Goal: Task Accomplishment & Management: Complete application form

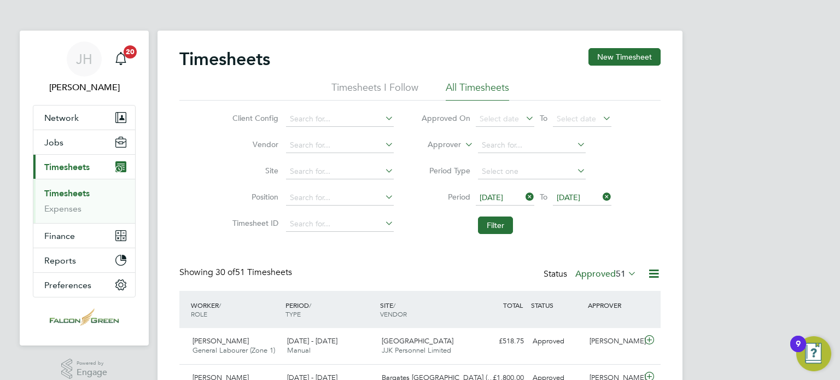
click at [57, 165] on span "Timesheets" at bounding box center [66, 167] width 45 height 10
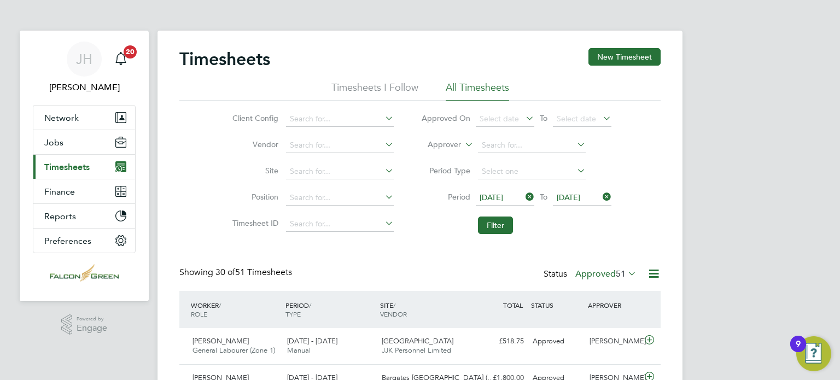
click at [55, 168] on span "Timesheets" at bounding box center [66, 167] width 45 height 10
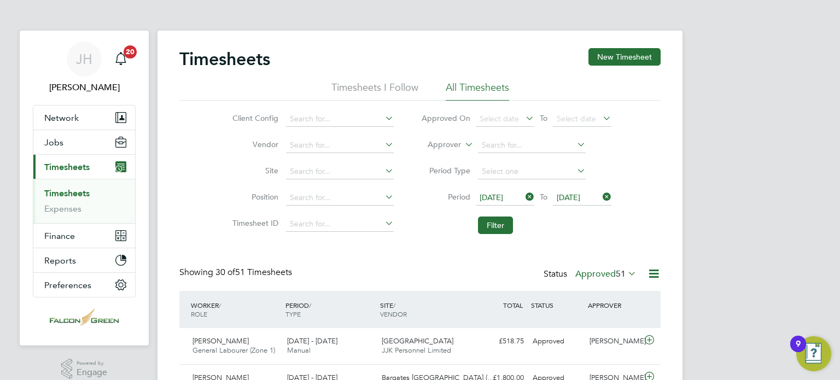
click at [66, 192] on link "Timesheets" at bounding box center [66, 193] width 45 height 10
click at [493, 198] on span "15 Sep 2025" at bounding box center [492, 197] width 24 height 10
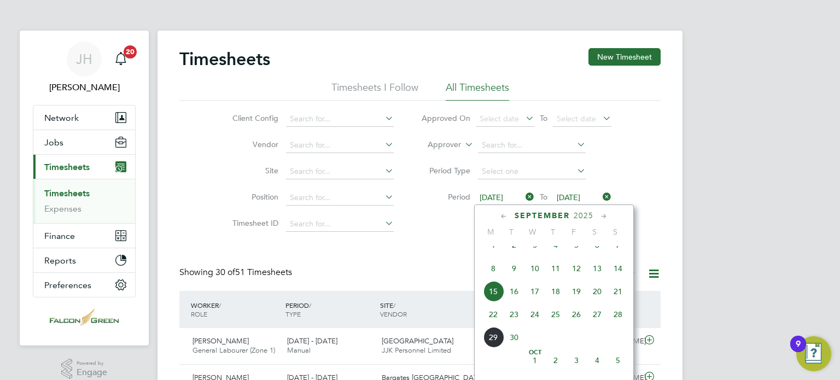
click at [497, 325] on span "22" at bounding box center [493, 314] width 21 height 21
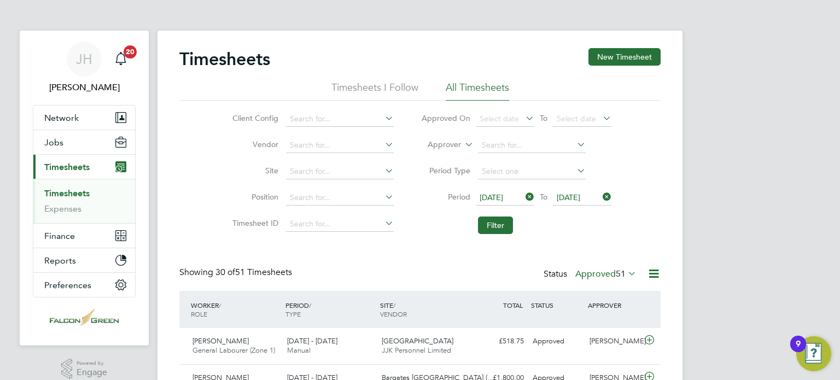
click at [580, 196] on span "22 Sep 2025" at bounding box center [569, 197] width 24 height 10
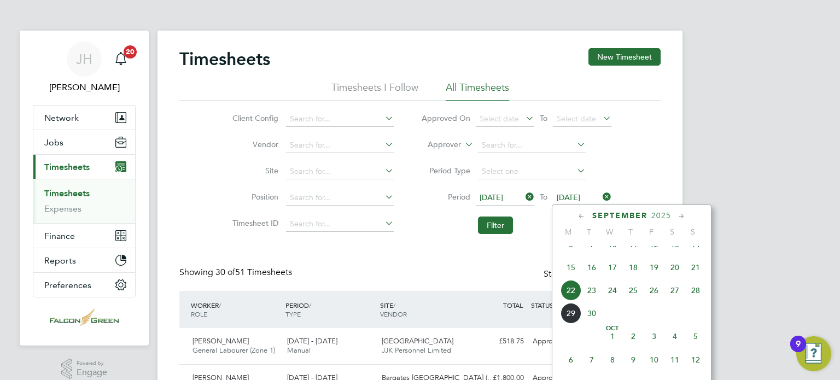
click at [693, 299] on span "28" at bounding box center [695, 290] width 21 height 21
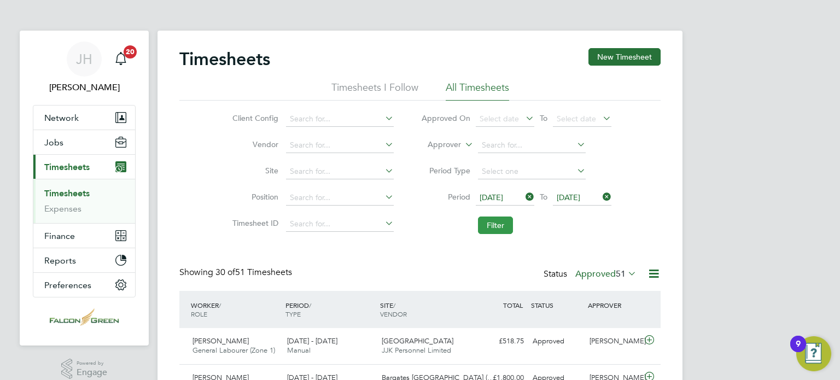
click at [478, 221] on button "Filter" at bounding box center [495, 225] width 35 height 17
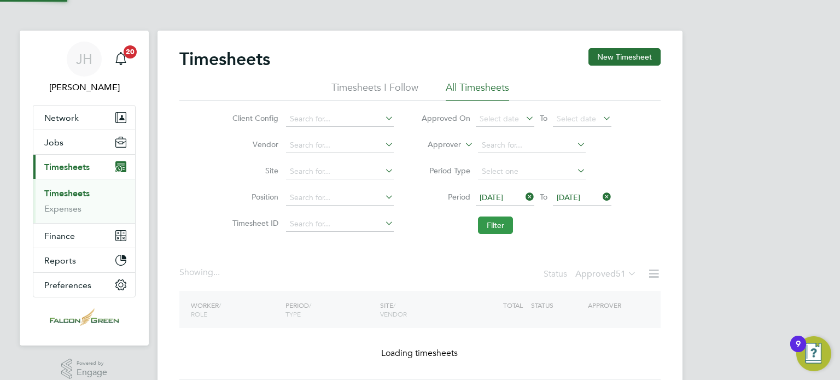
click at [510, 224] on button "Filter" at bounding box center [495, 225] width 35 height 17
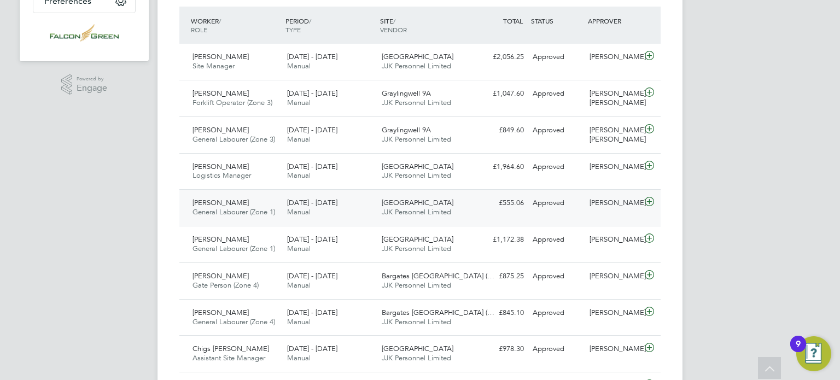
click at [576, 201] on div "Approved" at bounding box center [556, 203] width 57 height 18
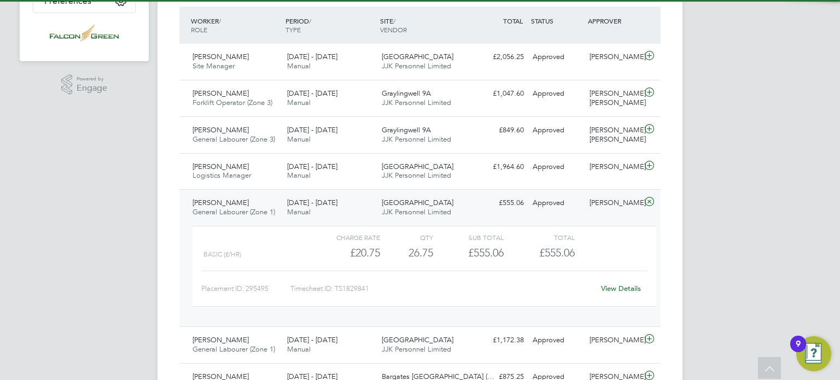
click at [576, 201] on div "Approved" at bounding box center [556, 203] width 57 height 18
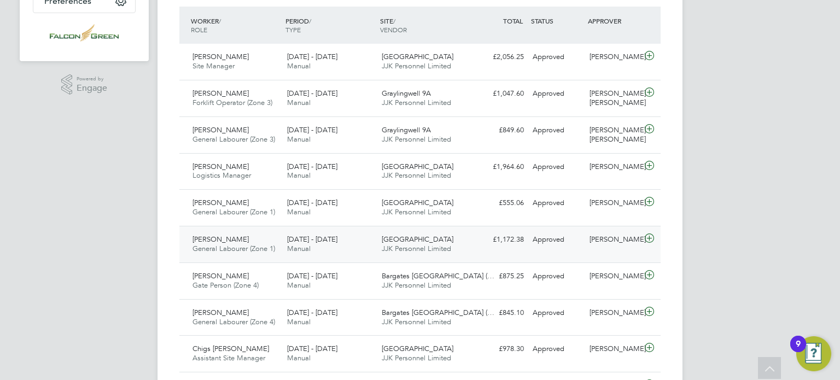
click at [517, 250] on div "Arshim Feyza General Labourer (Zone 1) 22 - 28 Sep 2025 22 - 28 Sep 2025 Manual…" at bounding box center [419, 244] width 481 height 37
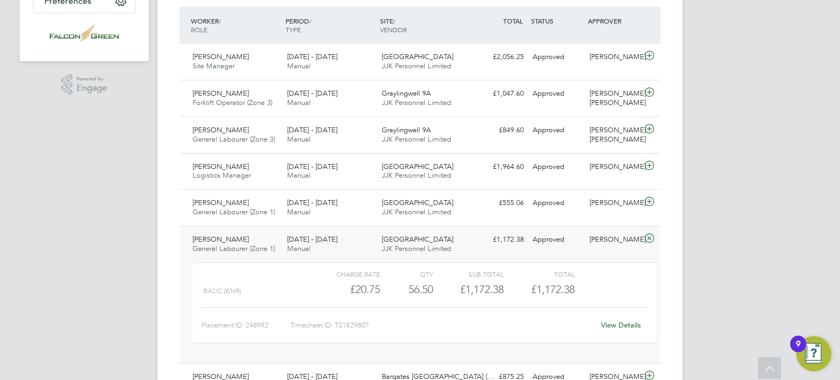
click at [517, 250] on div "Arshim Feyza General Labourer (Zone 1) 22 - 28 Sep 2025 22 - 28 Sep 2025 Manual…" at bounding box center [419, 294] width 481 height 137
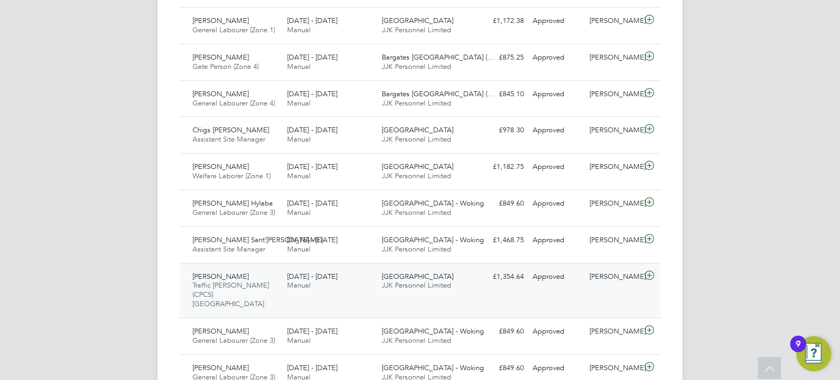
click at [495, 288] on div "Dawit Yohannes Traffic Marshall (CPCS) Clapham 22 - 28 Sep 2025 22 - 28 Sep 202…" at bounding box center [419, 290] width 481 height 55
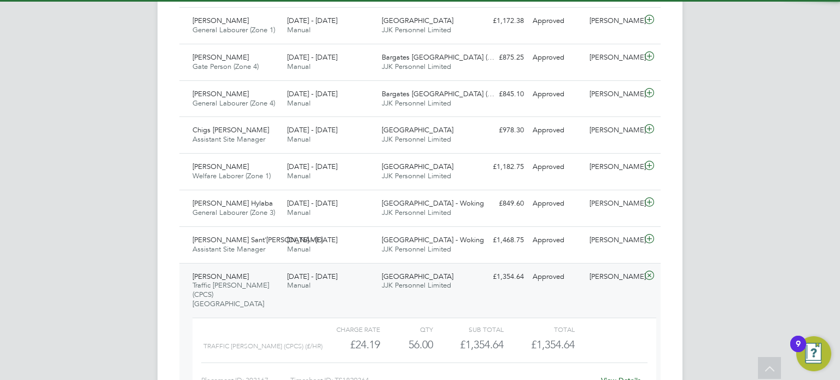
click at [495, 288] on div "Dawit Yohannes Traffic Marshall (CPCS) Clapham 22 - 28 Sep 2025 22 - 28 Sep 202…" at bounding box center [419, 341] width 481 height 156
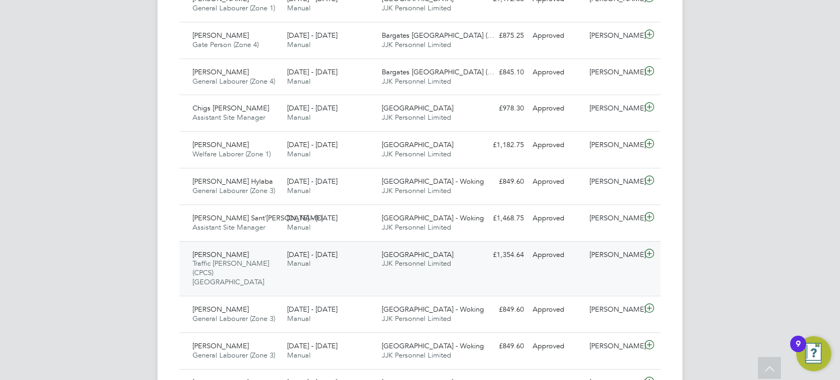
click at [494, 256] on div "£1,354.64 Approved" at bounding box center [499, 255] width 57 height 18
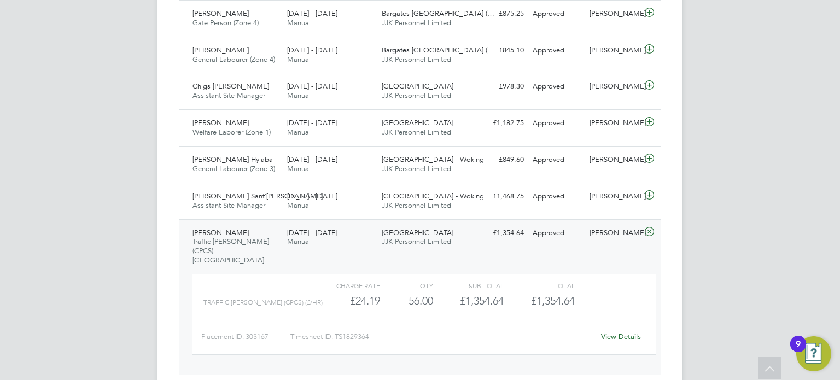
click at [626, 332] on link "View Details" at bounding box center [621, 336] width 40 height 9
click at [186, 236] on div "Dawit Yohannes Traffic Marshall (CPCS) Clapham 22 - 28 Sep 2025 22 - 28 Sep 202…" at bounding box center [419, 297] width 481 height 156
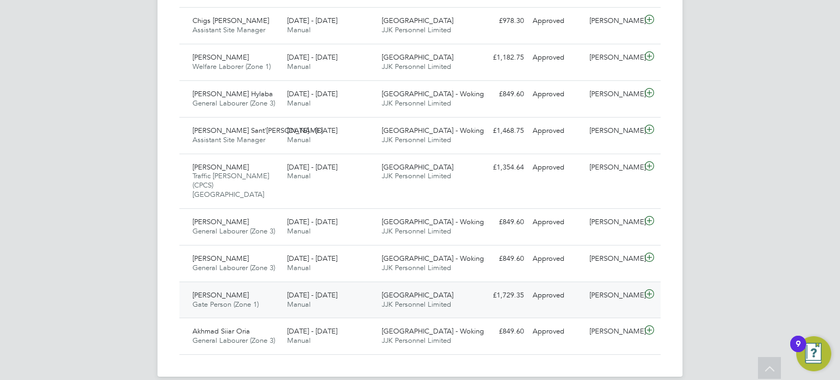
click at [252, 300] on span "Gate Person (Zone 1)" at bounding box center [225, 304] width 66 height 9
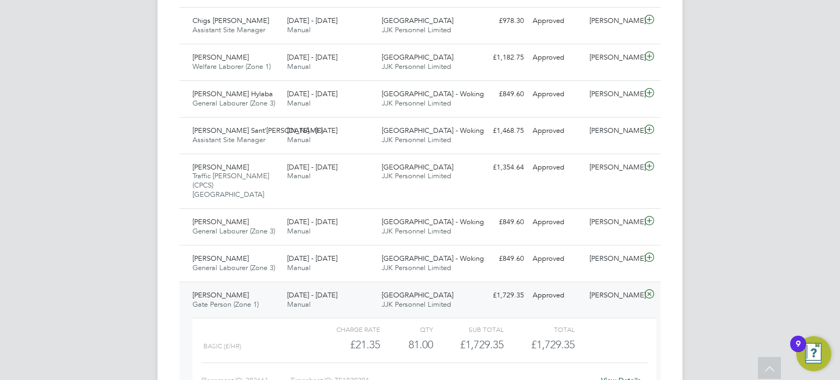
click at [631, 372] on div "View Details" at bounding box center [621, 380] width 54 height 17
click at [632, 376] on link "View Details" at bounding box center [621, 380] width 40 height 9
click at [211, 300] on span "Gate Person (Zone 1)" at bounding box center [225, 304] width 66 height 9
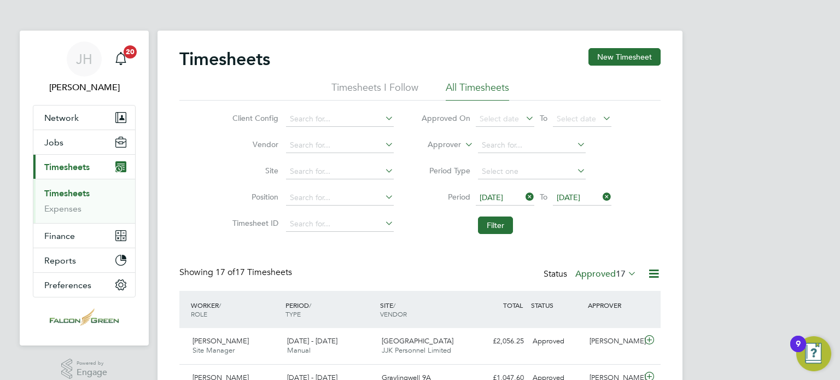
click at [612, 271] on label "Approved 17" at bounding box center [605, 273] width 61 height 11
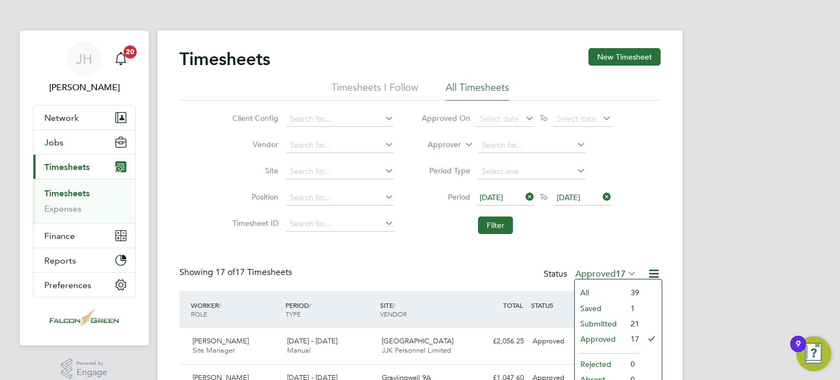
click at [583, 319] on li "Submitted" at bounding box center [600, 323] width 50 height 15
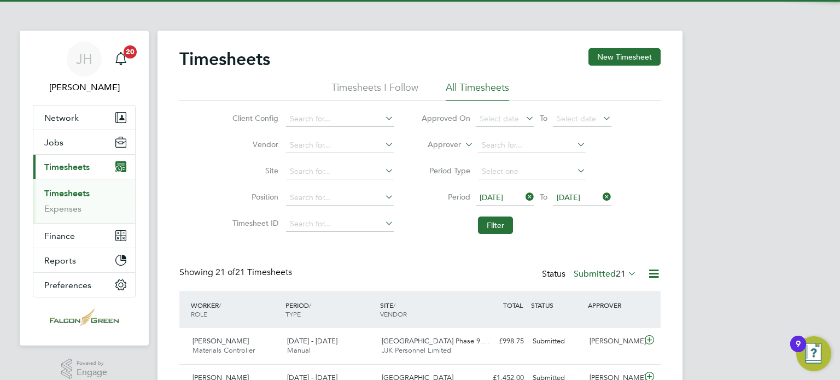
scroll to position [37, 95]
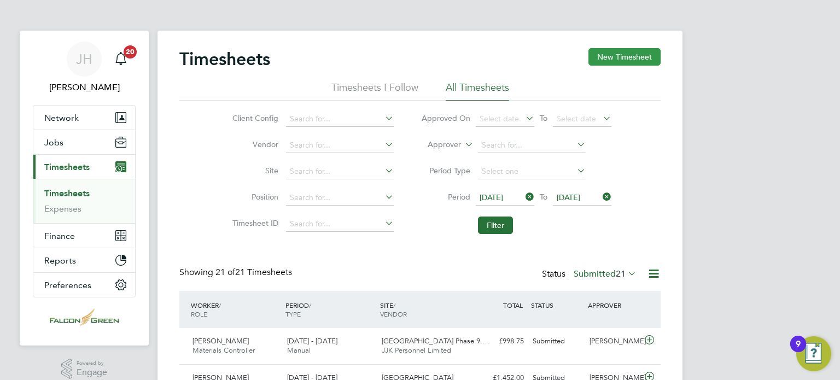
click at [628, 60] on button "New Timesheet" at bounding box center [624, 56] width 72 height 17
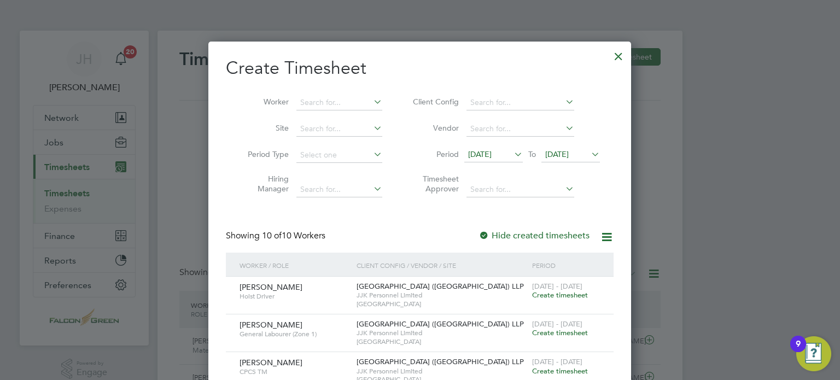
click at [477, 153] on span "15 Sep 2025" at bounding box center [480, 154] width 24 height 10
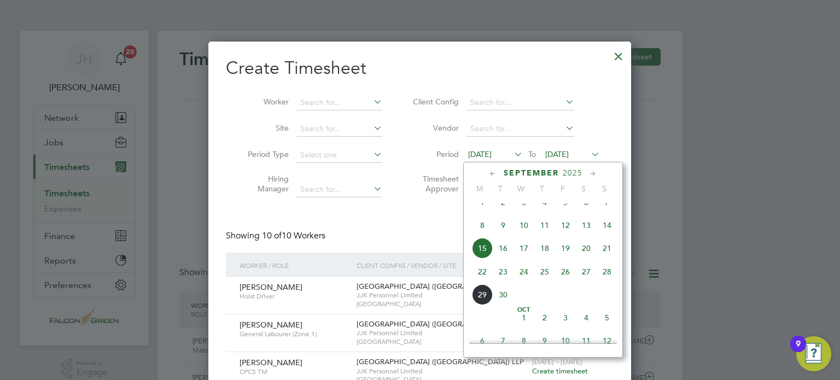
click at [481, 259] on span "15" at bounding box center [482, 248] width 21 height 21
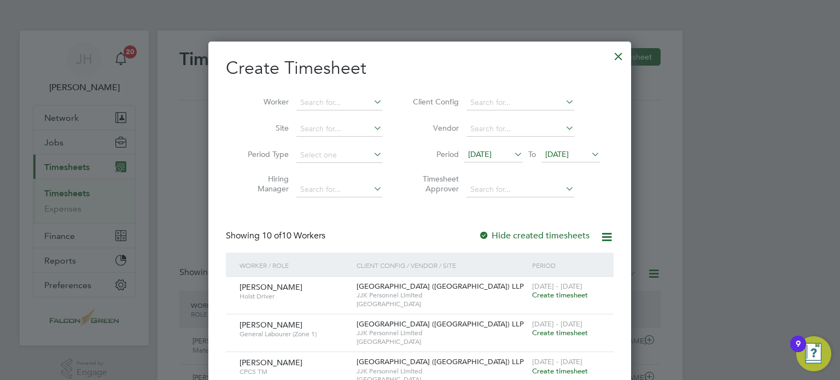
click at [482, 159] on span "15 Sep 2025" at bounding box center [493, 155] width 59 height 15
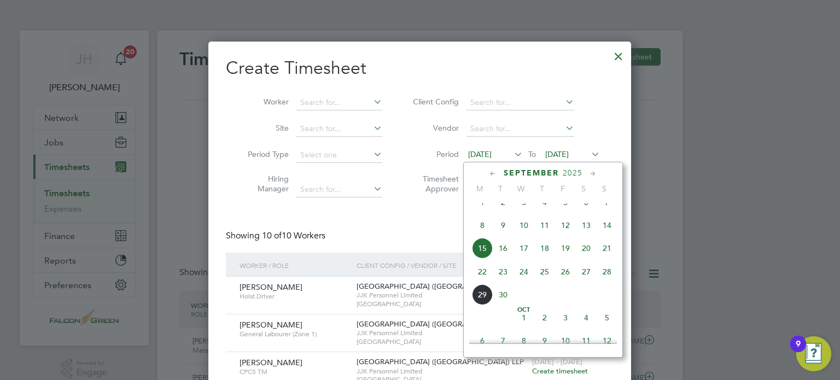
click at [484, 282] on span "22" at bounding box center [482, 271] width 21 height 21
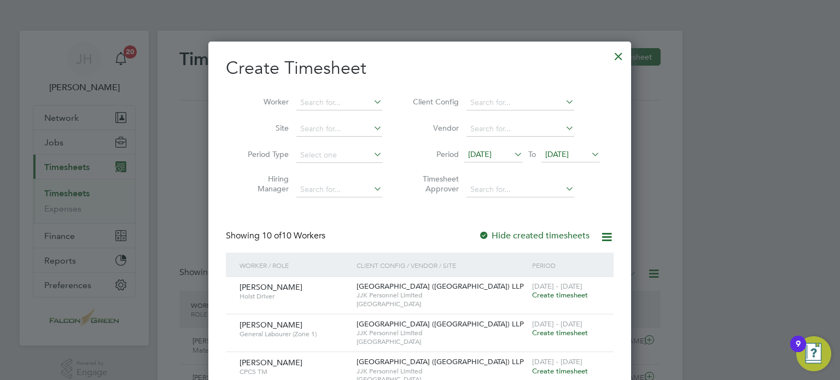
click at [564, 153] on span "22 Sep 2025" at bounding box center [557, 154] width 24 height 10
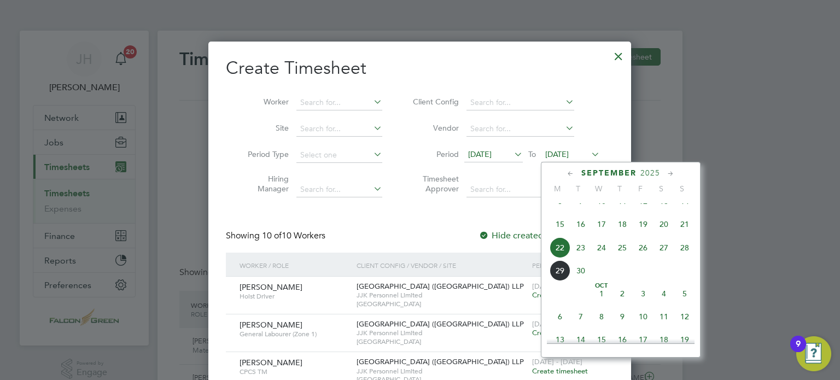
click at [683, 258] on span "28" at bounding box center [684, 247] width 21 height 21
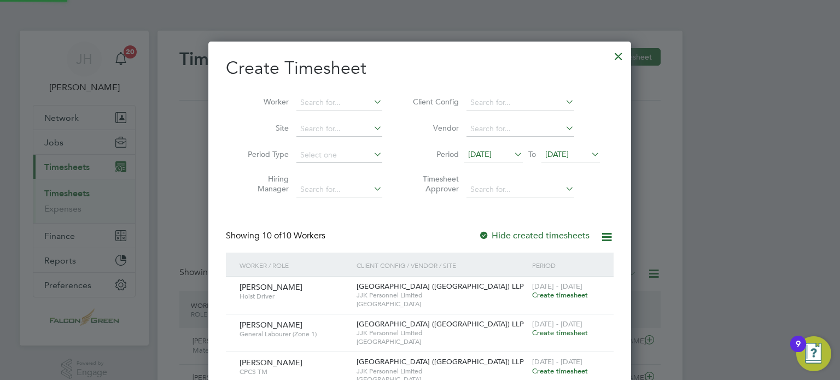
click at [422, 227] on div "Create Timesheet Worker Site Period Type Hiring Manager Client Config Vendor Pe…" at bounding box center [420, 356] width 388 height 598
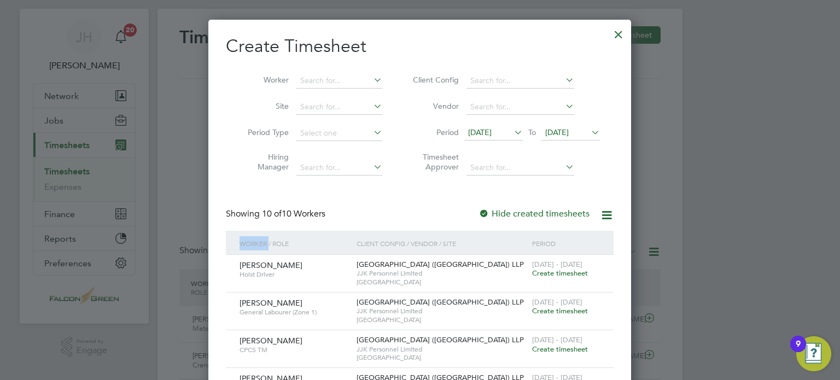
click at [422, 227] on div "Create Timesheet Worker Site Period Type Hiring Manager Client Config Vendor Pe…" at bounding box center [420, 334] width 388 height 598
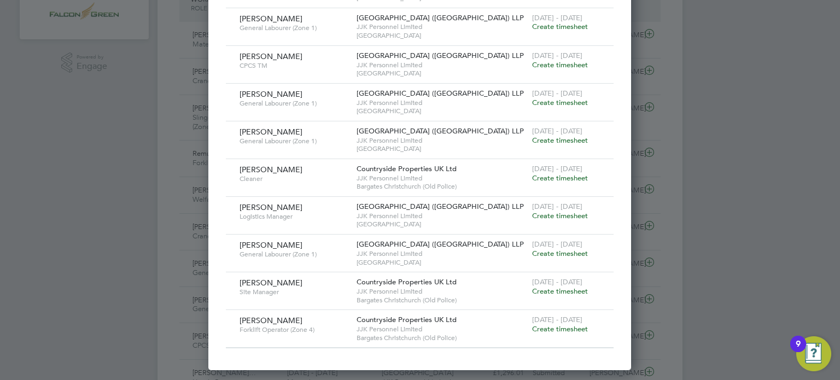
click at [566, 253] on span "Create timesheet" at bounding box center [560, 253] width 56 height 9
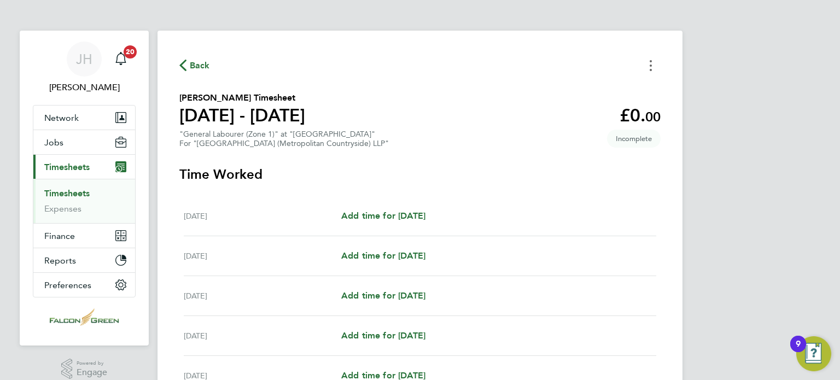
click at [650, 67] on icon "Timesheets Menu" at bounding box center [651, 65] width 2 height 11
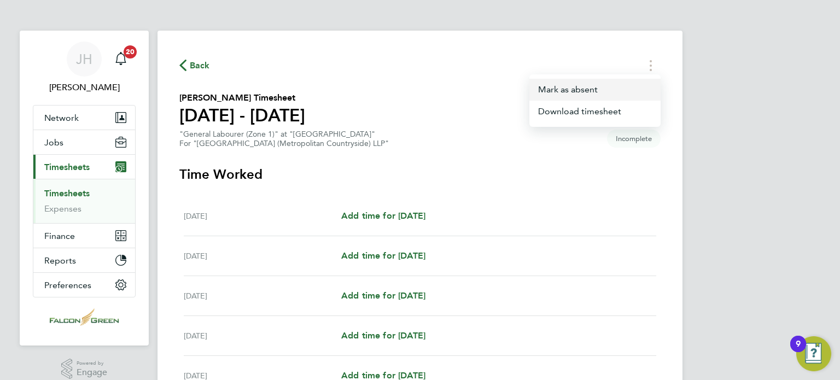
click at [565, 95] on button "Mark as absent" at bounding box center [594, 90] width 131 height 22
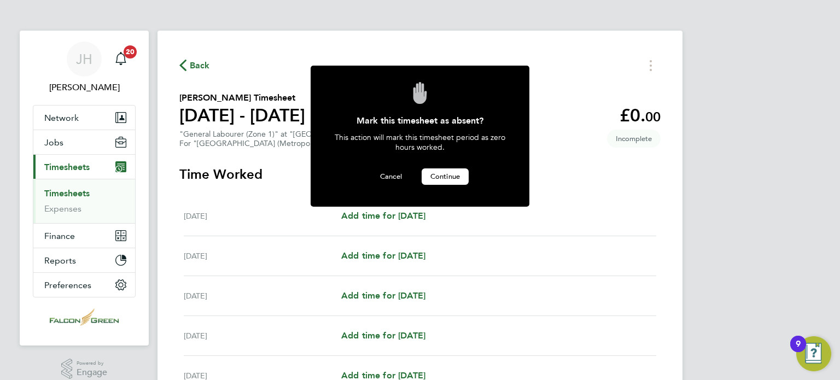
click at [464, 170] on button "Continue" at bounding box center [445, 176] width 47 height 16
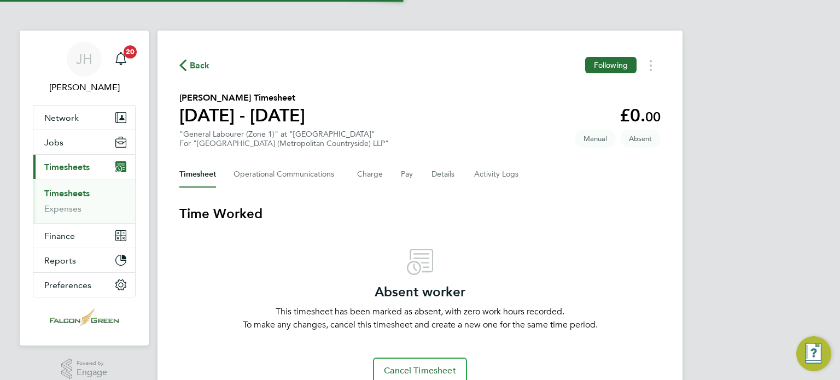
click at [194, 67] on span "Back" at bounding box center [200, 65] width 20 height 13
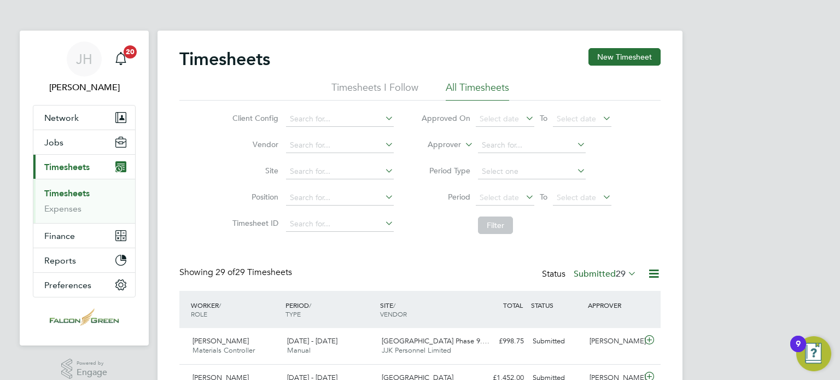
click at [627, 60] on button "New Timesheet" at bounding box center [624, 56] width 72 height 17
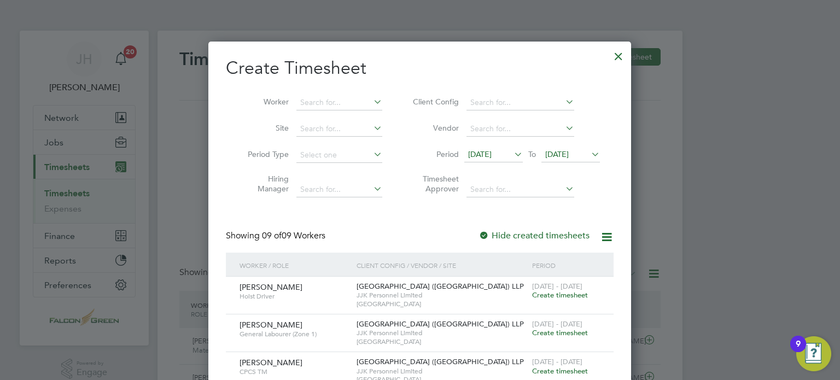
click at [491, 157] on span "15 Sep 2025" at bounding box center [480, 154] width 24 height 10
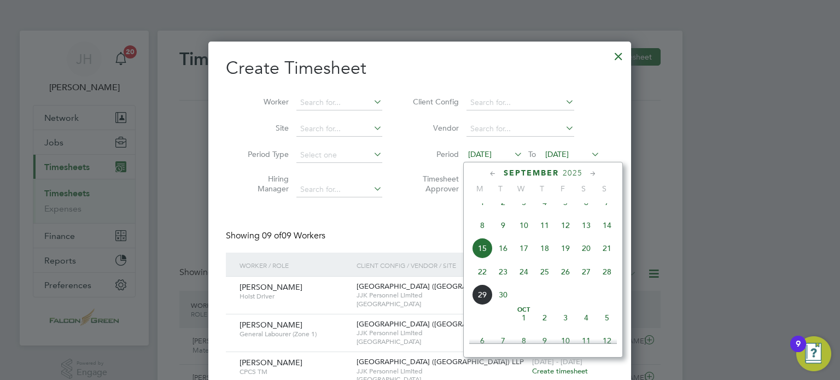
click at [480, 279] on span "22" at bounding box center [482, 271] width 21 height 21
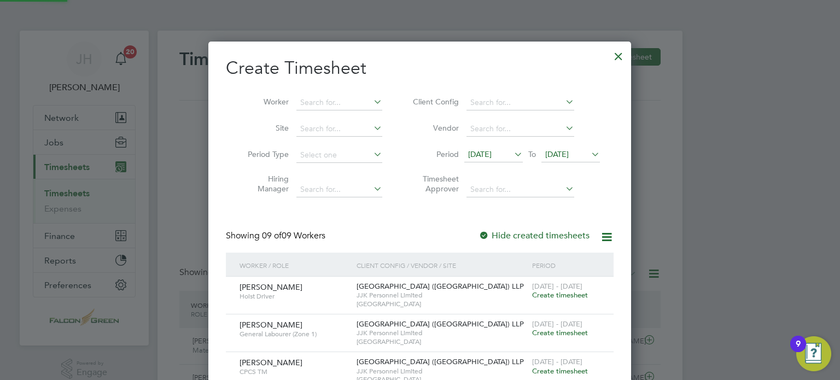
click at [558, 161] on span "22 Sep 2025" at bounding box center [570, 155] width 59 height 15
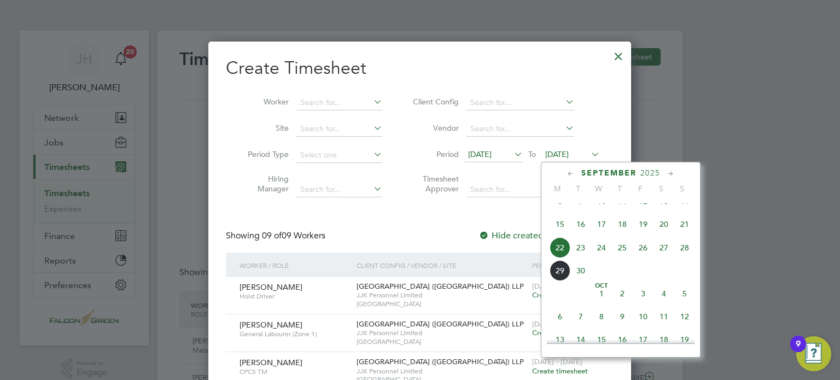
click at [690, 258] on span "28" at bounding box center [684, 247] width 21 height 21
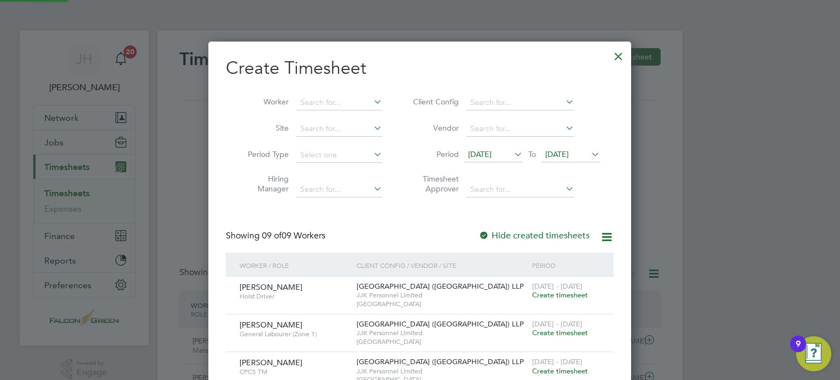
click at [381, 230] on div "Showing 09 of 09 Workers Hide created timesheets" at bounding box center [420, 241] width 388 height 22
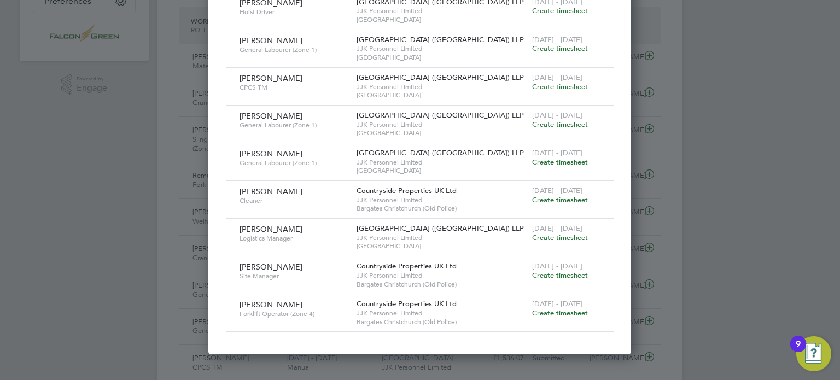
click at [549, 159] on span "Create timesheet" at bounding box center [560, 161] width 56 height 9
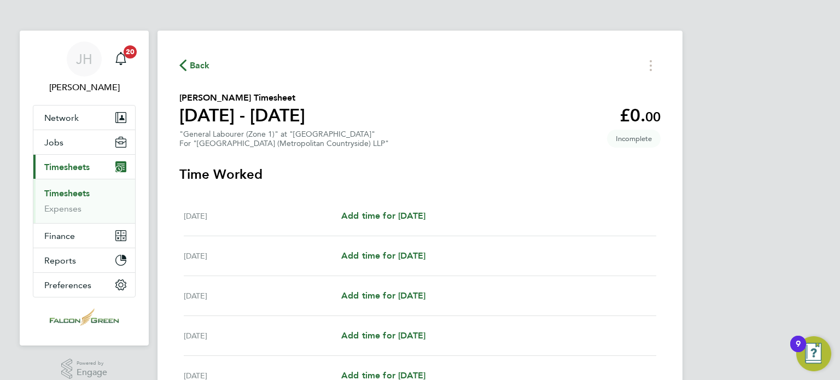
click at [227, 94] on h2 "Joseph Romain's Timesheet" at bounding box center [242, 97] width 126 height 13
copy h2 "Romain's"
click at [190, 66] on span "Back" at bounding box center [200, 65] width 20 height 13
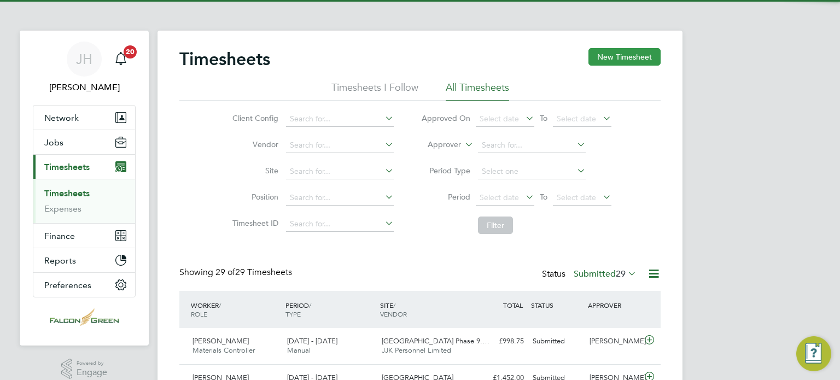
scroll to position [37, 95]
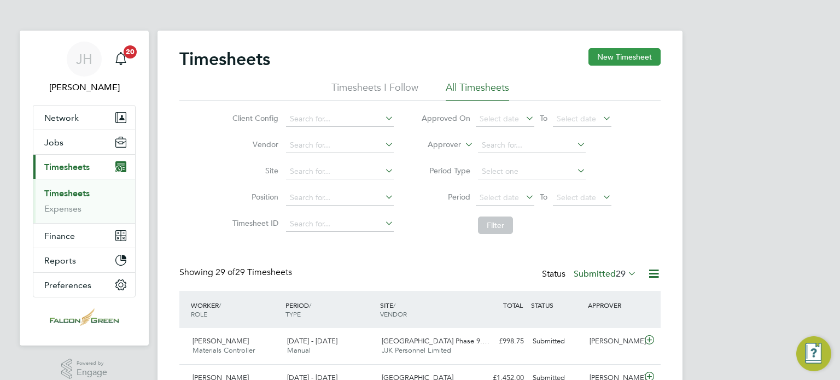
click at [644, 57] on button "New Timesheet" at bounding box center [624, 56] width 72 height 17
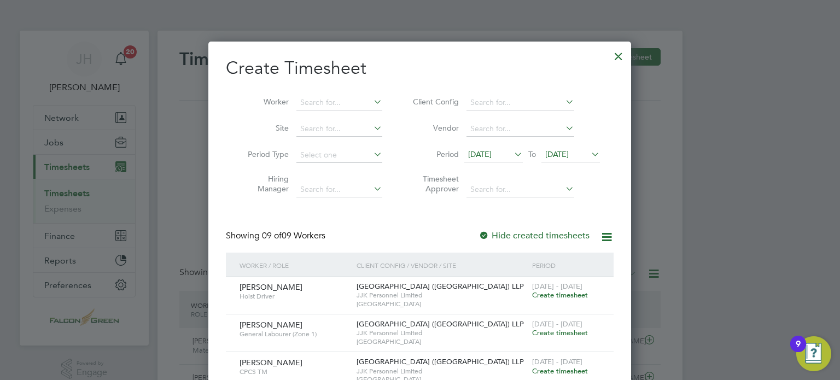
click at [569, 155] on span "22 Sep 2025" at bounding box center [557, 154] width 24 height 10
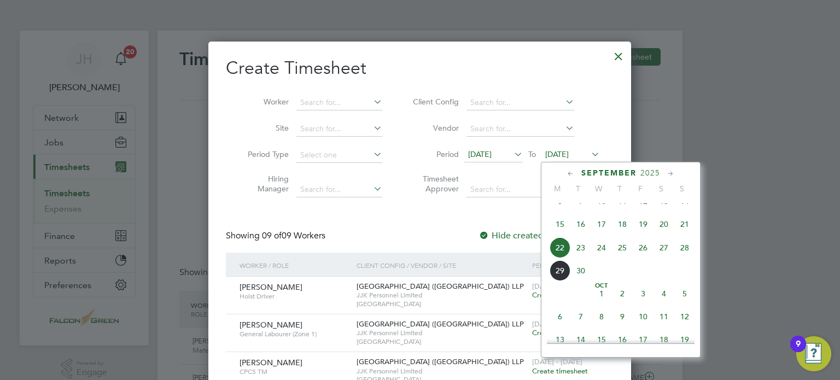
click at [682, 252] on span "28" at bounding box center [684, 247] width 21 height 21
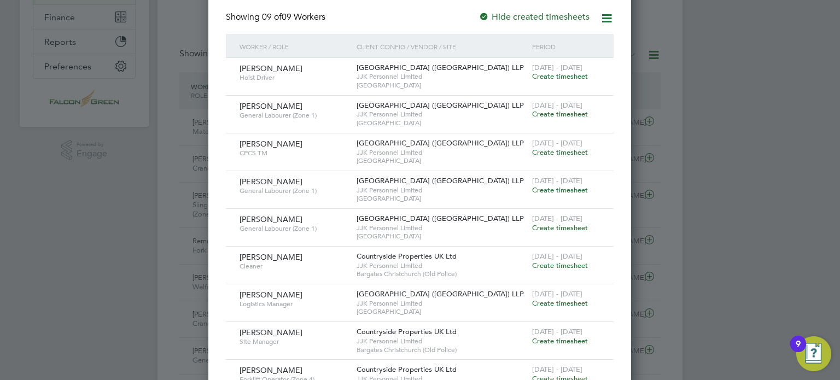
click at [553, 188] on span "Create timesheet" at bounding box center [560, 189] width 56 height 9
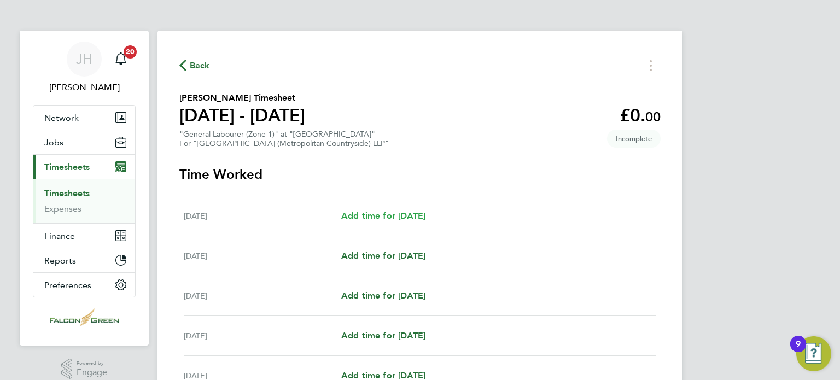
click at [361, 212] on span "Add time for Mon 22 Sep" at bounding box center [383, 216] width 84 height 10
select select "30"
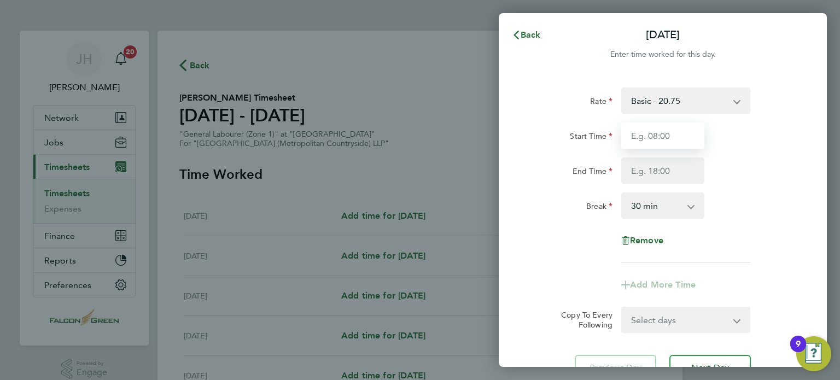
click at [629, 133] on input "Start Time" at bounding box center [662, 135] width 83 height 26
type input "07:30"
click at [633, 173] on input "End Time" at bounding box center [662, 170] width 83 height 26
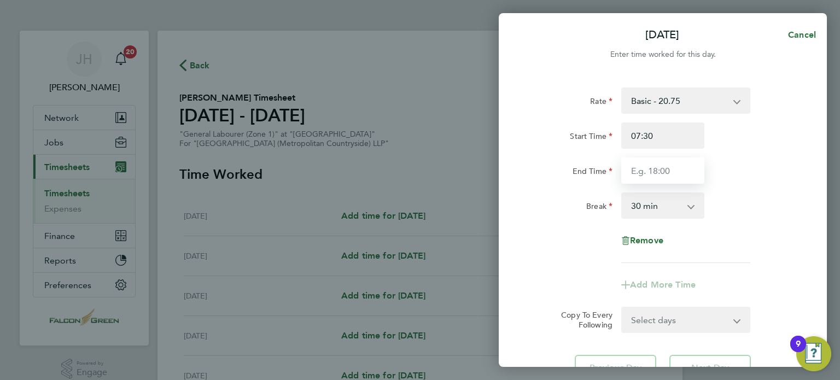
type input "18:00"
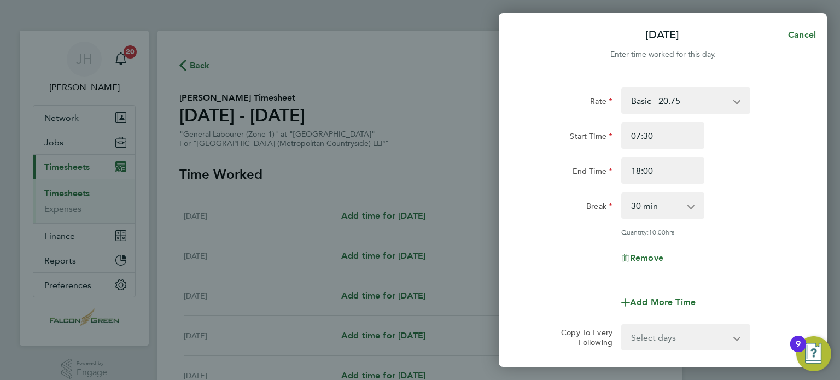
click at [555, 226] on div "Rate Basic - 20.75 Start Time 07:30 End Time 18:00 Break 0 min 15 min 30 min 45…" at bounding box center [662, 183] width 267 height 193
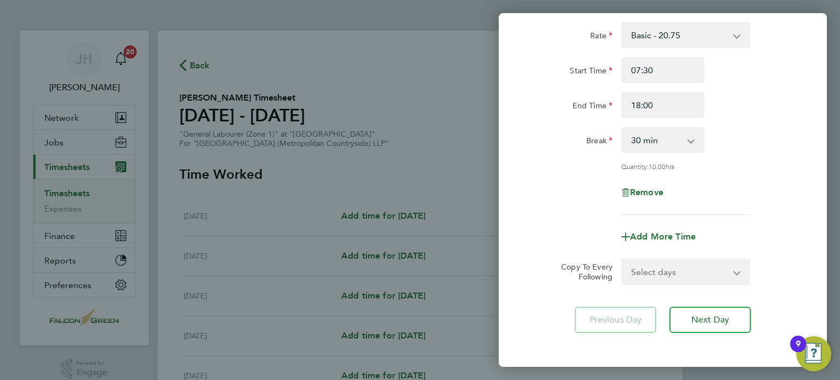
click at [674, 278] on select "Select days Day Weekday (Mon-Fri) Weekend (Sat-Sun) Tuesday Wednesday Thursday …" at bounding box center [679, 272] width 115 height 24
select select "WEEKDAY"
click at [622, 260] on select "Select days Day Weekday (Mon-Fri) Weekend (Sat-Sun) Tuesday Wednesday Thursday …" at bounding box center [679, 272] width 115 height 24
select select "2025-09-28"
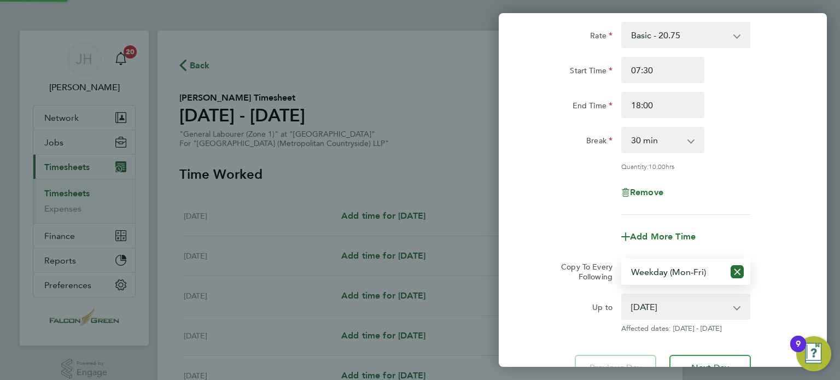
click at [562, 160] on div "Rate Basic - 20.75 Start Time 07:30 End Time 18:00 Break 0 min 15 min 30 min 45…" at bounding box center [662, 118] width 267 height 193
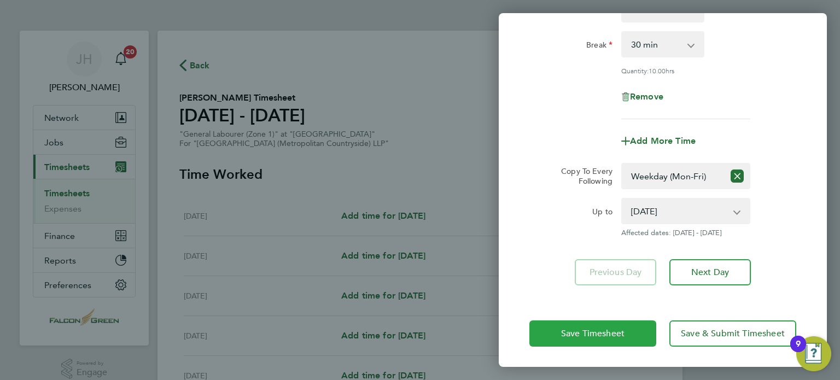
click at [583, 332] on span "Save Timesheet" at bounding box center [592, 333] width 63 height 11
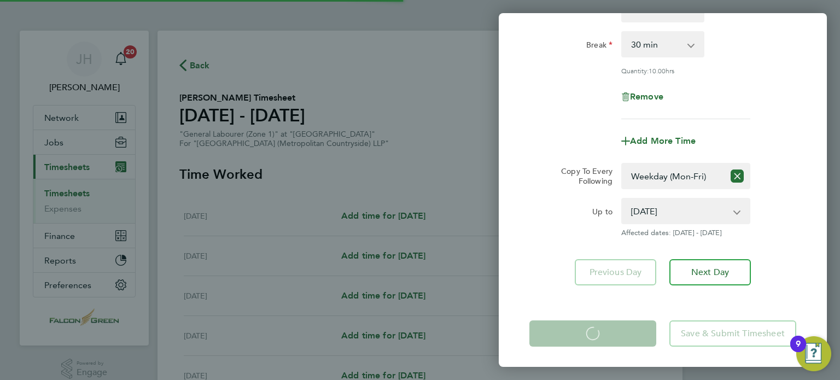
click at [428, 109] on div "Mon 22 Sep Cancel Enter time worked for this day. Rate Basic - 20.75 Start Time…" at bounding box center [420, 190] width 840 height 380
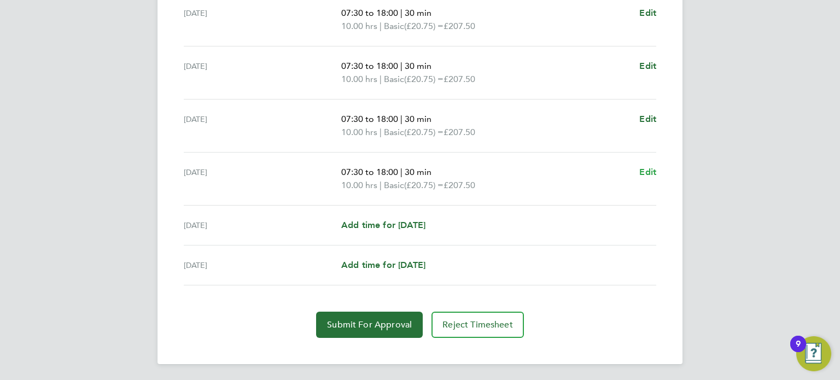
click at [652, 174] on span "Edit" at bounding box center [647, 172] width 17 height 10
select select "30"
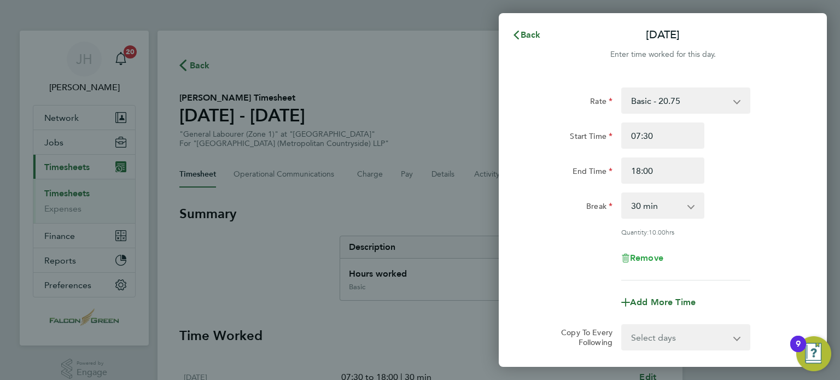
click at [639, 255] on span "Remove" at bounding box center [646, 258] width 33 height 10
select select "null"
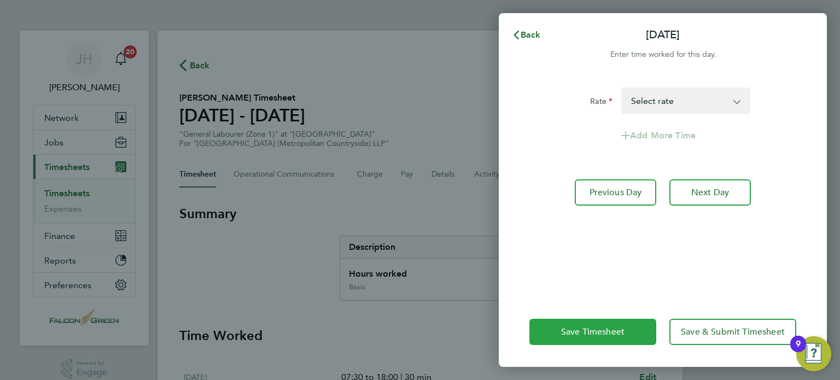
click at [584, 334] on span "Save Timesheet" at bounding box center [592, 331] width 63 height 11
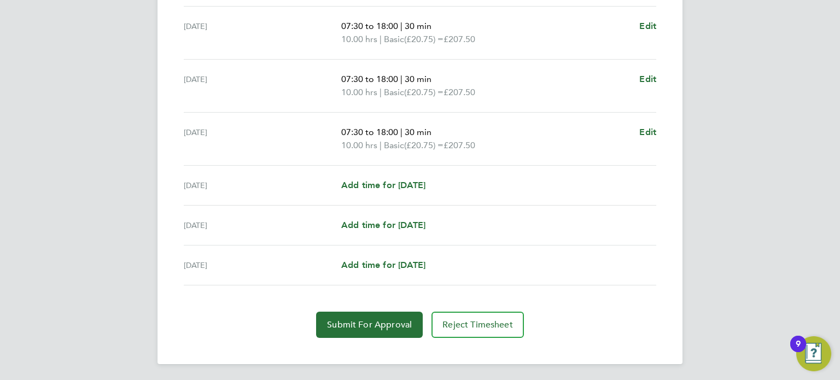
click at [358, 215] on div "Sat 27 Sep Add time for Sat 27 Sep Add time for Sat 27 Sep" at bounding box center [420, 226] width 472 height 40
click at [361, 225] on span "Add time for Sat 27 Sep" at bounding box center [383, 225] width 84 height 10
select select "30"
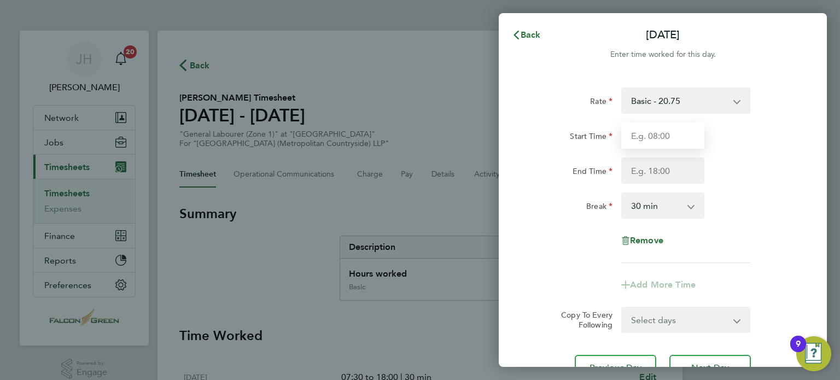
click at [622, 138] on input "Start Time" at bounding box center [662, 135] width 83 height 26
type input "07:30"
click at [645, 169] on input "End Time" at bounding box center [662, 170] width 83 height 26
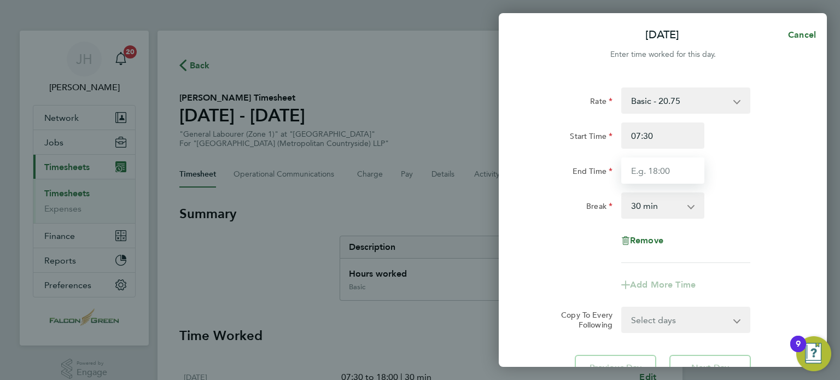
type input "15:00"
click at [630, 200] on select "0 min 15 min 30 min 45 min 60 min 75 min 90 min" at bounding box center [656, 206] width 68 height 24
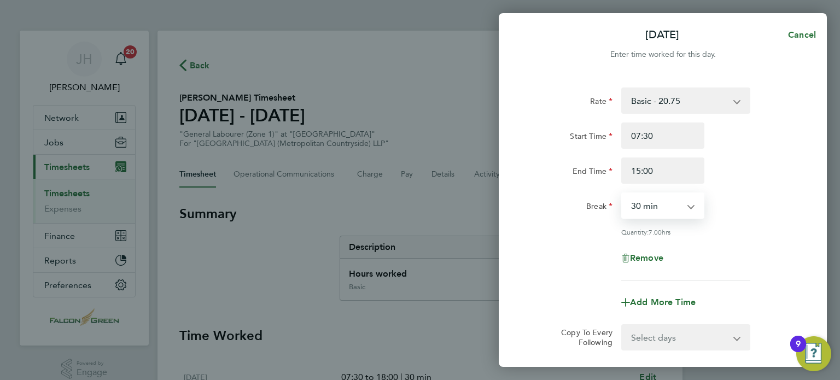
select select "0"
click at [622, 194] on select "0 min 15 min 30 min 45 min 60 min 75 min 90 min" at bounding box center [656, 206] width 68 height 24
click at [561, 228] on div "Quantity: 7.50 hrs" at bounding box center [663, 231] width 276 height 9
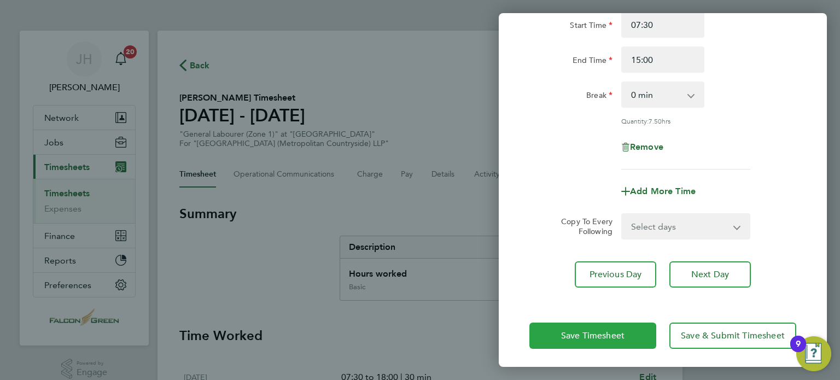
scroll to position [113, 0]
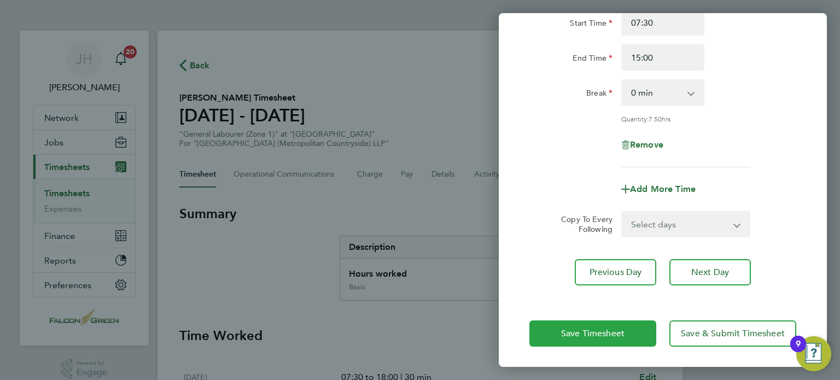
click at [573, 335] on span "Save Timesheet" at bounding box center [592, 333] width 63 height 11
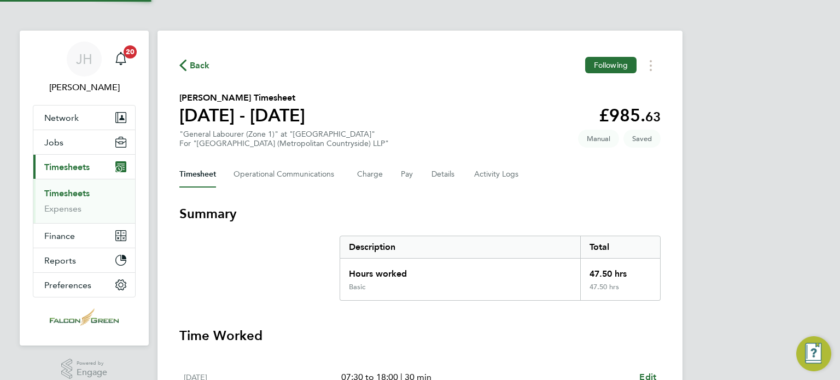
click at [460, 98] on section "Gilberto Ferreira's Timesheet 22 - 28 Sept 2025 £985. 63 "General Labourer (Zon…" at bounding box center [419, 119] width 481 height 57
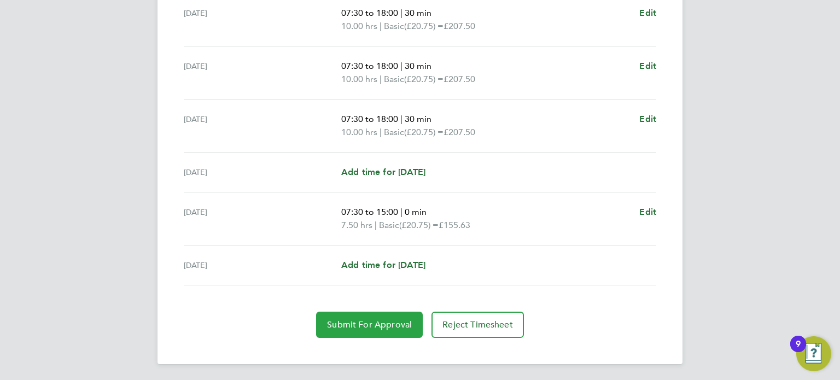
click at [370, 322] on span "Submit For Approval" at bounding box center [369, 324] width 85 height 11
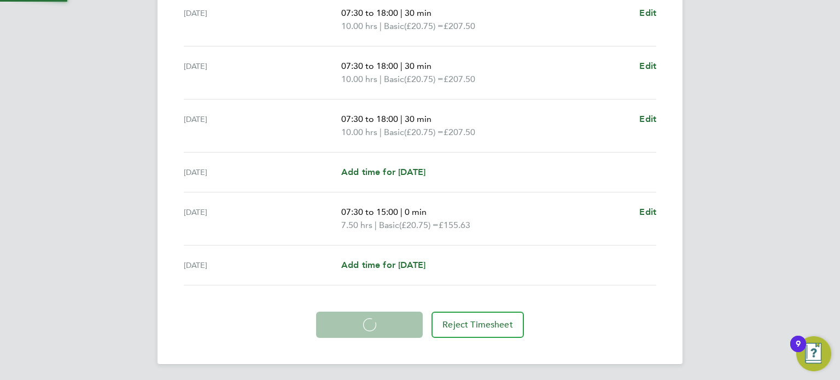
scroll to position [417, 0]
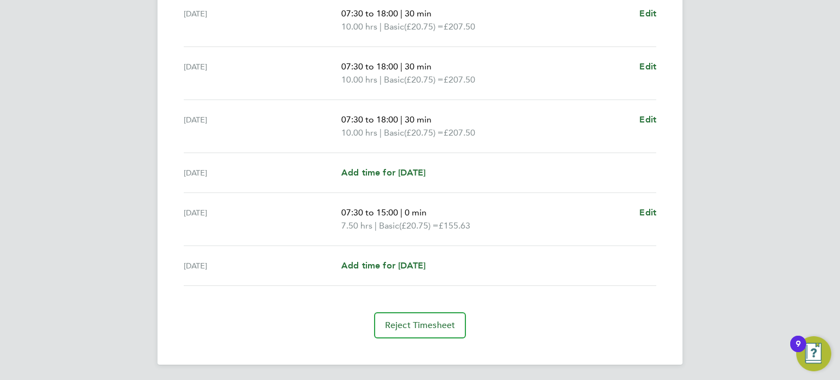
click at [542, 298] on section "Time Worked Mon 22 Sep 07:30 to 18:00 | 30 min 10.00 hrs | Basic (£20.75) = £20…" at bounding box center [419, 124] width 481 height 428
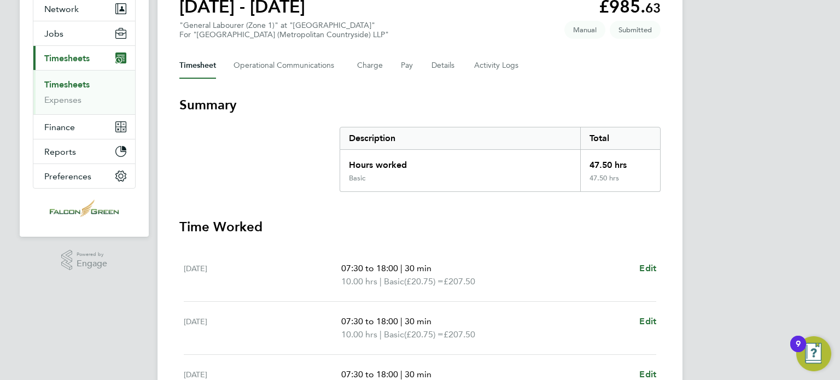
scroll to position [0, 0]
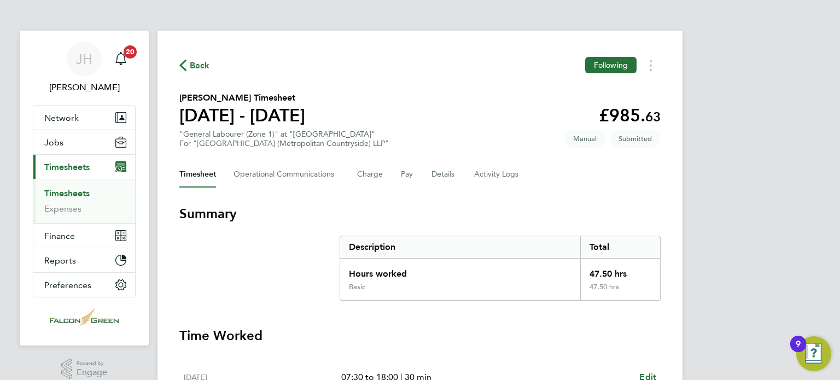
click at [208, 69] on span "Back" at bounding box center [200, 65] width 20 height 13
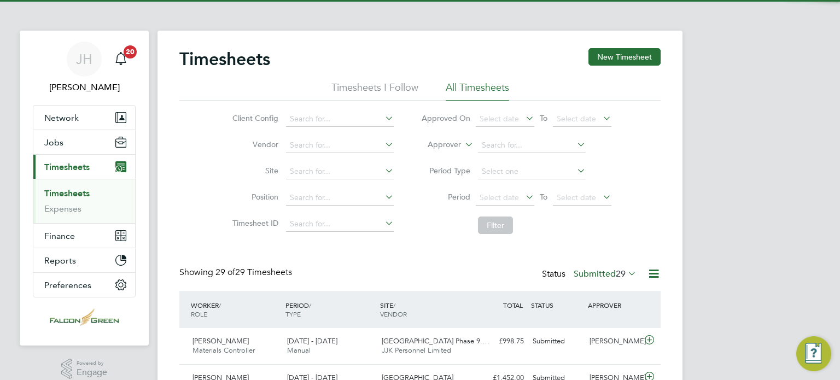
scroll to position [37, 95]
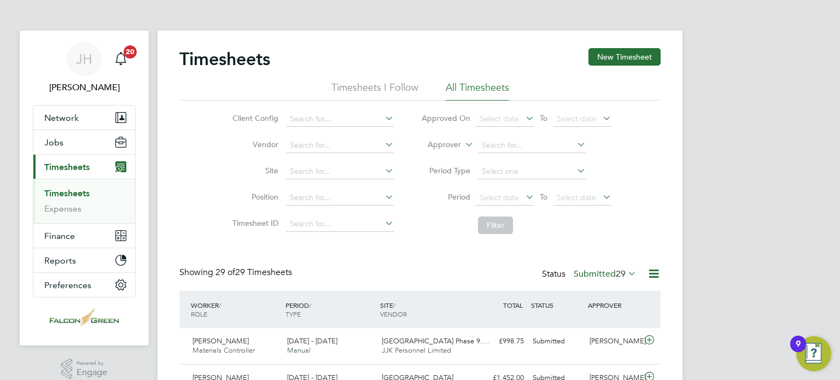
click at [641, 48] on button "New Timesheet" at bounding box center [624, 56] width 72 height 17
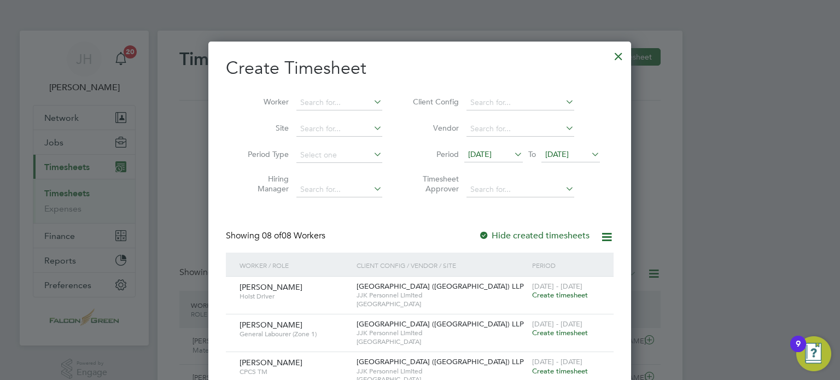
click at [563, 161] on span "22 Sep 2025" at bounding box center [570, 155] width 59 height 15
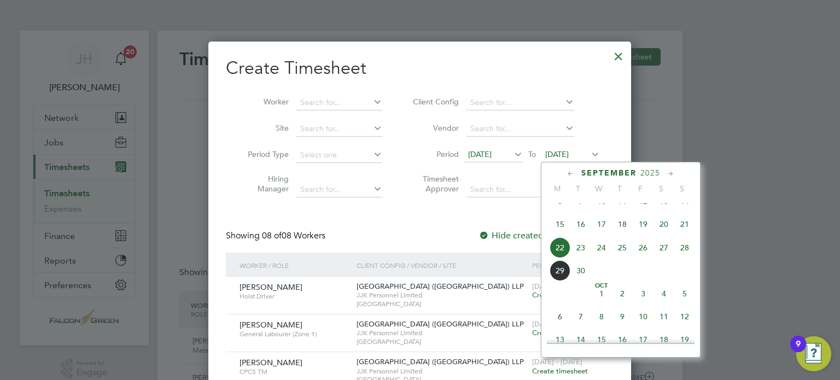
click at [689, 258] on span "28" at bounding box center [684, 247] width 21 height 21
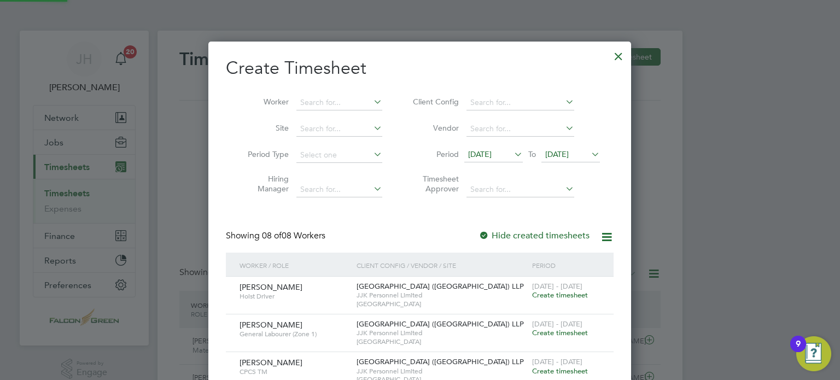
click at [491, 149] on span "15 Sep 2025" at bounding box center [480, 154] width 24 height 10
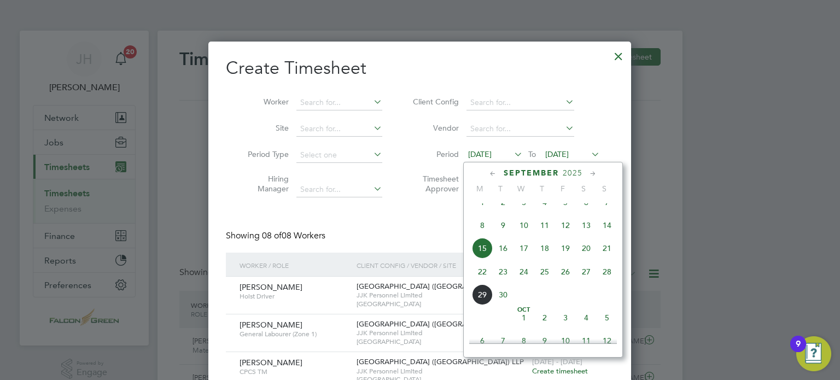
click at [486, 280] on span "22" at bounding box center [482, 271] width 21 height 21
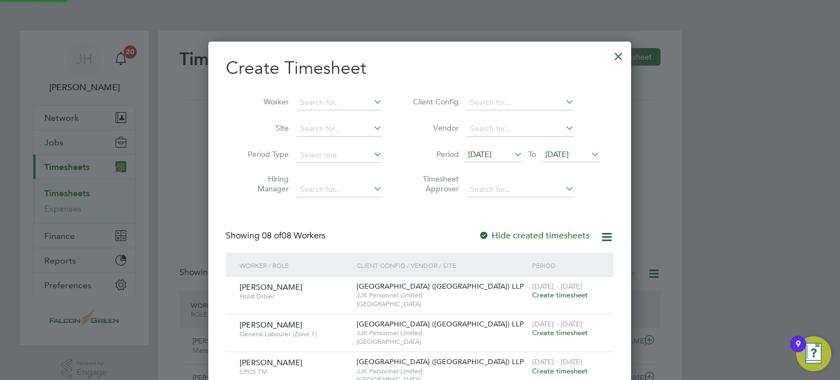
click at [436, 222] on div "Create Timesheet Worker Site Period Type Hiring Manager Client Config Vendor Pe…" at bounding box center [420, 318] width 388 height 522
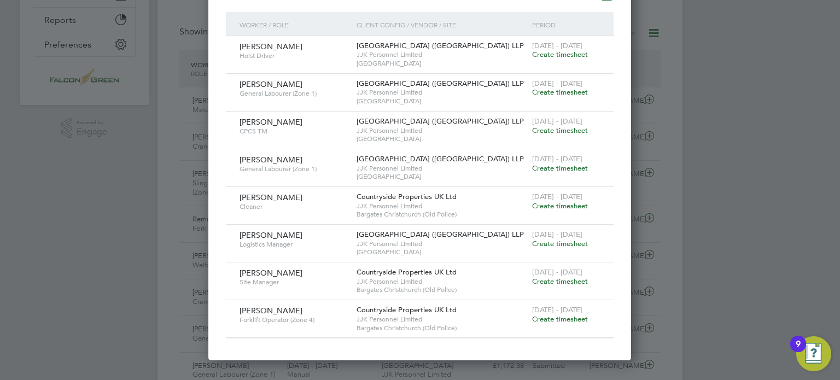
click at [565, 93] on span "Create timesheet" at bounding box center [560, 91] width 56 height 9
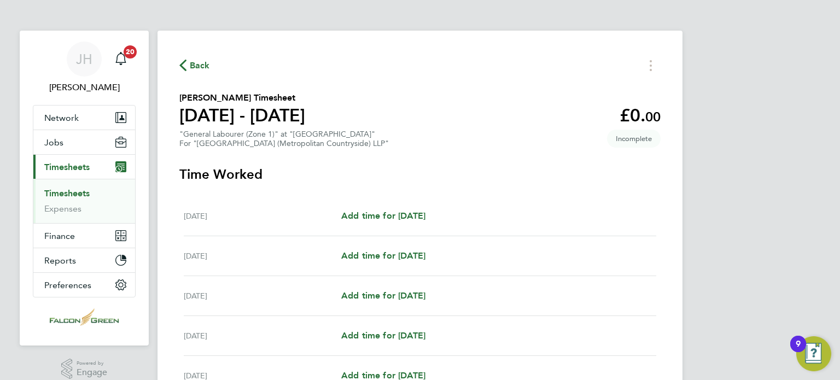
click at [384, 223] on div "Mon 22 Sep Add time for Mon 22 Sep Add time for Mon 22 Sep" at bounding box center [420, 216] width 472 height 40
click at [372, 206] on div "Mon 22 Sep Add time for Mon 22 Sep Add time for Mon 22 Sep" at bounding box center [420, 216] width 472 height 40
click at [383, 216] on span "Add time for Mon 22 Sep" at bounding box center [383, 216] width 84 height 10
select select "30"
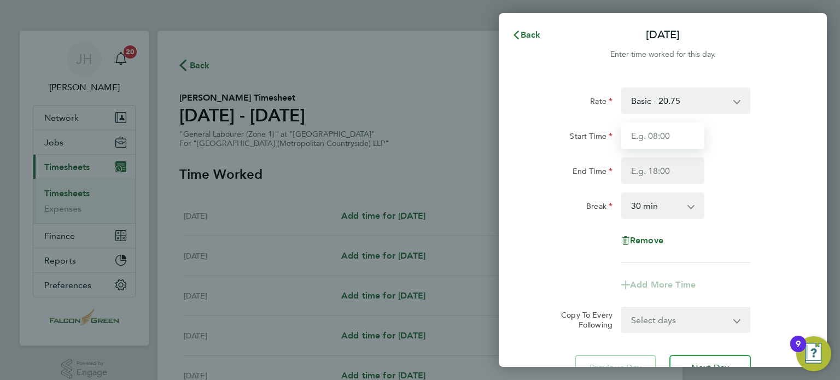
click at [667, 131] on input "Start Time" at bounding box center [662, 135] width 83 height 26
type input "07:45"
click at [640, 174] on input "End Time" at bounding box center [662, 170] width 83 height 26
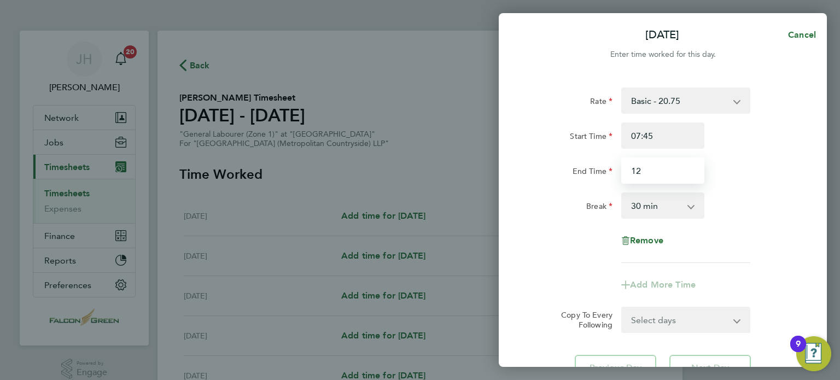
type input "12:00"
click at [654, 207] on select "0 min 15 min 30 min 45 min 60 min 75 min 90 min" at bounding box center [656, 206] width 68 height 24
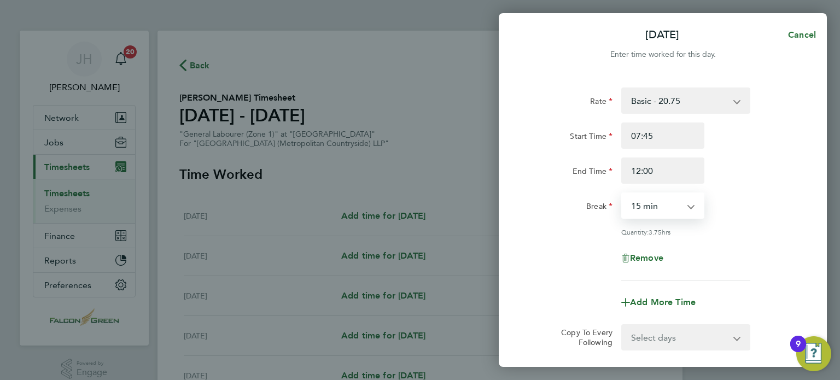
click at [622, 194] on select "0 min 15 min 30 min 45 min 60 min 75 min 90 min" at bounding box center [656, 206] width 68 height 24
drag, startPoint x: 661, startPoint y: 238, endPoint x: 655, endPoint y: 226, distance: 13.9
click at [655, 226] on div "Rate Basic - 20.75 Start Time 07:45 End Time 12:00 Break 0 min 15 min 30 min 45…" at bounding box center [662, 183] width 267 height 193
click at [634, 209] on select "0 min 15 min 30 min 45 min 60 min 75 min 90 min" at bounding box center [656, 206] width 68 height 24
select select "0"
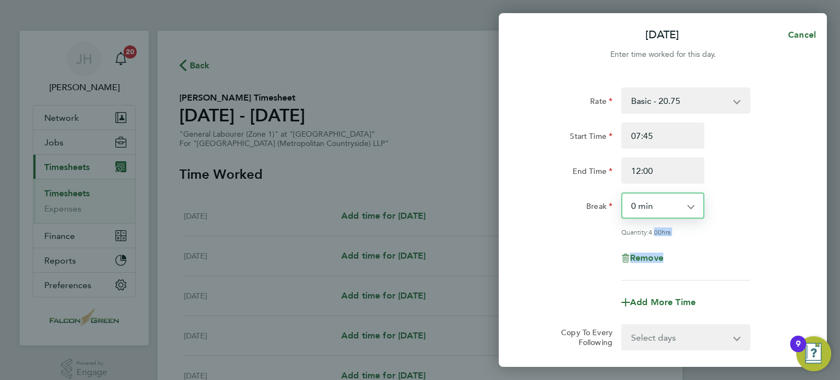
click at [622, 194] on select "0 min 15 min 30 min 45 min 60 min 75 min 90 min" at bounding box center [656, 206] width 68 height 24
click at [567, 232] on div "Quantity: 4.25 hrs" at bounding box center [663, 231] width 276 height 9
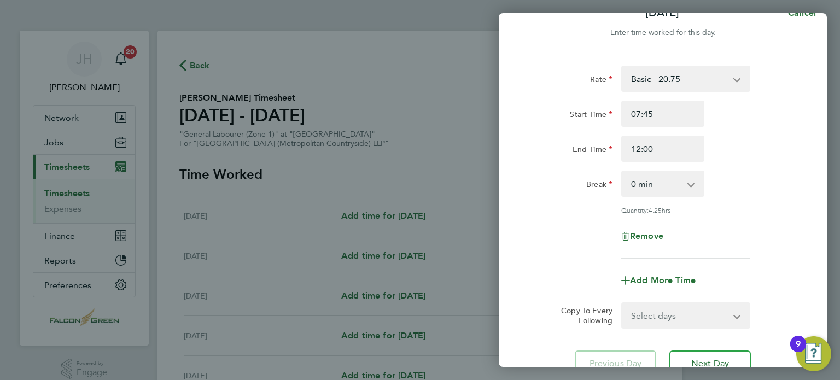
click at [583, 250] on div "Rate Basic - 20.75 Start Time 07:45 End Time 12:00 Break 0 min 15 min 30 min 45…" at bounding box center [662, 162] width 267 height 193
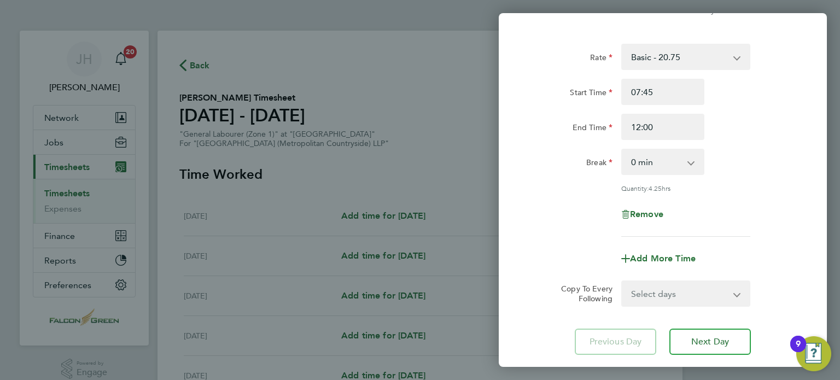
scroll to position [113, 0]
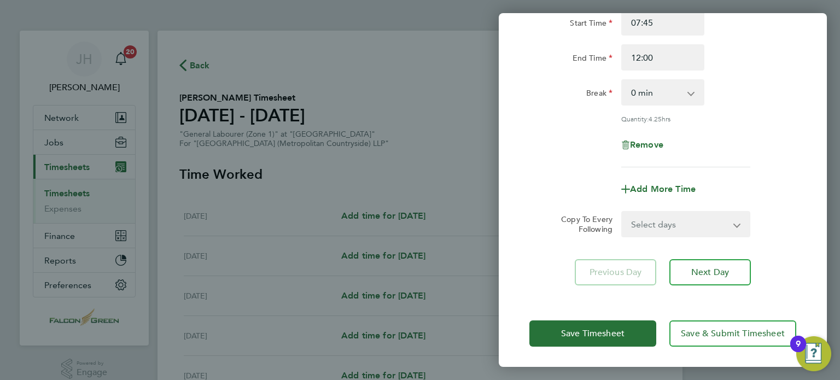
click at [657, 212] on select "Select days Day Weekday (Mon-Fri) Weekend (Sat-Sun) Tuesday Wednesday Thursday …" at bounding box center [679, 224] width 115 height 24
select select "WEEKDAY"
click at [622, 212] on select "Select days Day Weekday (Mon-Fri) Weekend (Sat-Sun) Tuesday Wednesday Thursday …" at bounding box center [679, 224] width 115 height 24
select select "2025-09-28"
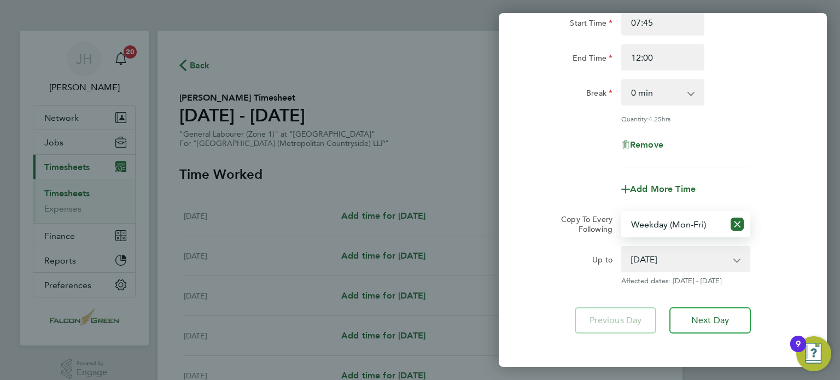
click at [512, 256] on div "Rate Basic - 20.75 Start Time 07:45 End Time 12:00 Break 0 min 15 min 30 min 45…" at bounding box center [663, 154] width 328 height 386
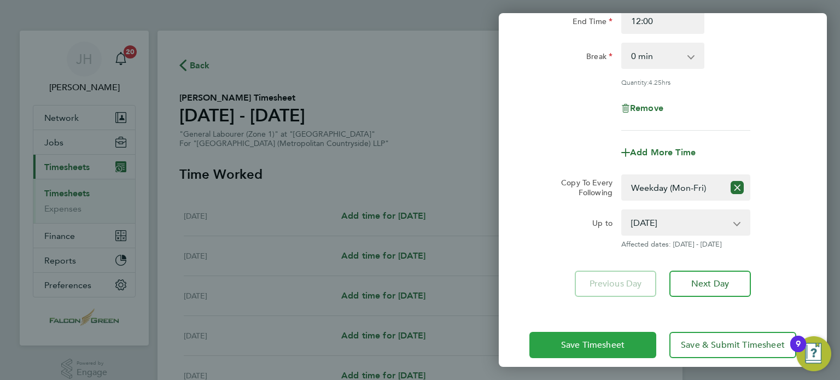
scroll to position [157, 0]
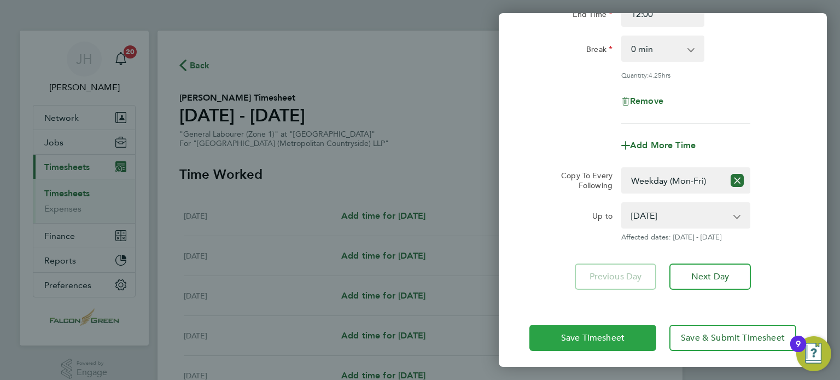
click at [564, 347] on button "Save Timesheet" at bounding box center [592, 338] width 127 height 26
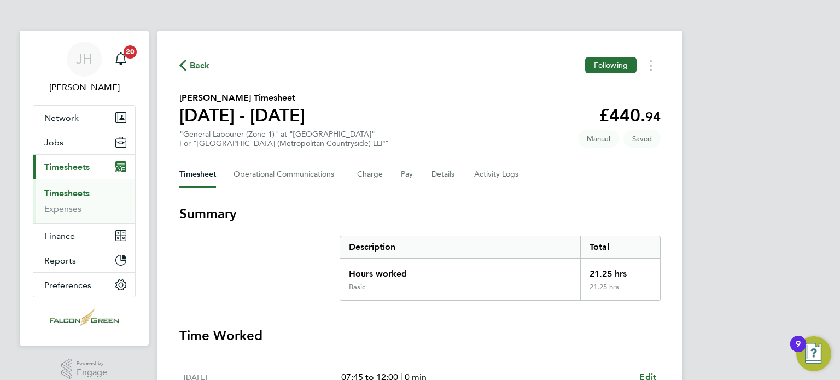
click at [558, 174] on div "Timesheet Operational Communications Charge Pay Details Activity Logs" at bounding box center [419, 174] width 481 height 26
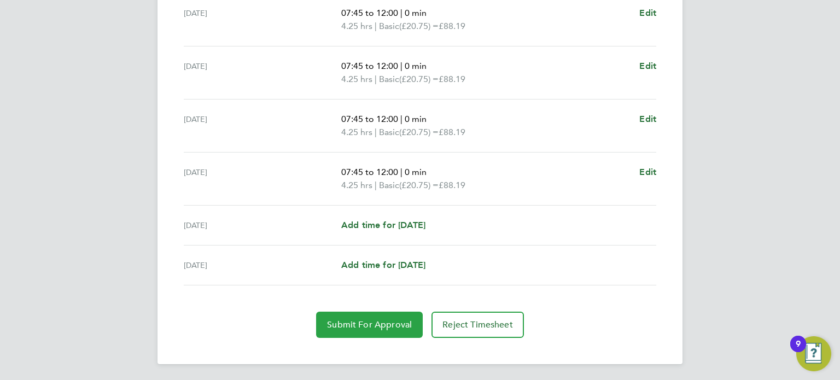
click at [383, 317] on button "Submit For Approval" at bounding box center [369, 325] width 107 height 26
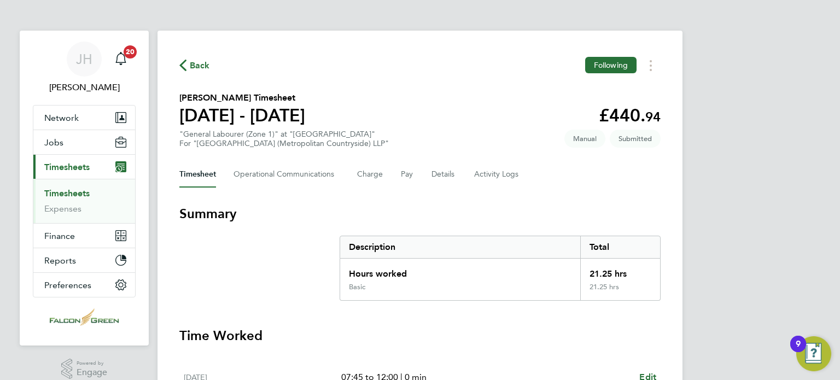
click at [203, 72] on span "Back" at bounding box center [200, 65] width 20 height 13
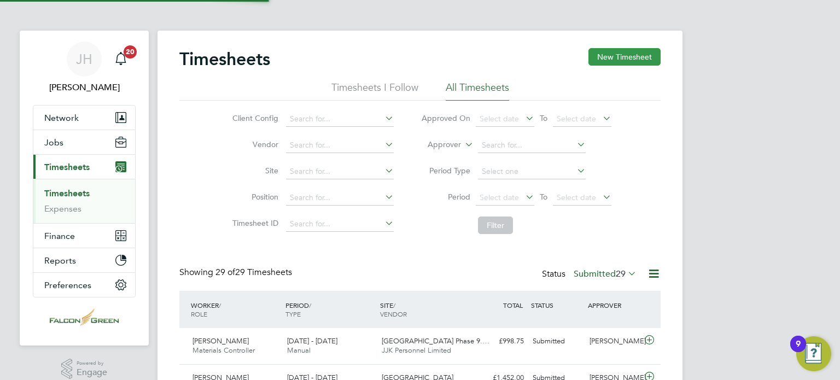
click at [611, 63] on button "New Timesheet" at bounding box center [624, 56] width 72 height 17
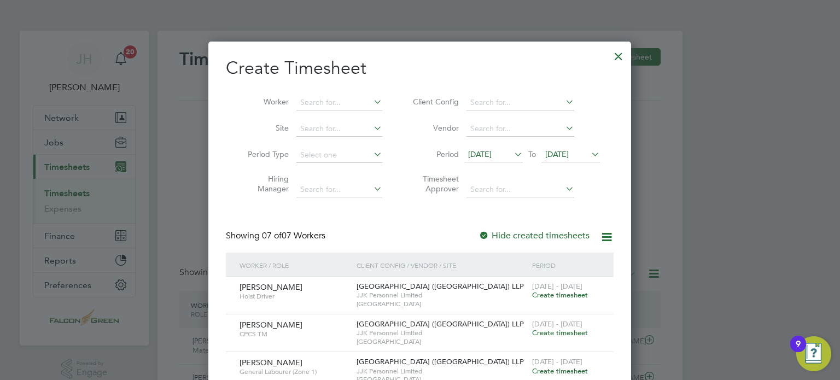
click at [465, 166] on li "Period 15 Sep 2025 To 22 Sep 2025" at bounding box center [505, 155] width 218 height 26
click at [492, 151] on span "15 Sep 2025" at bounding box center [480, 154] width 24 height 10
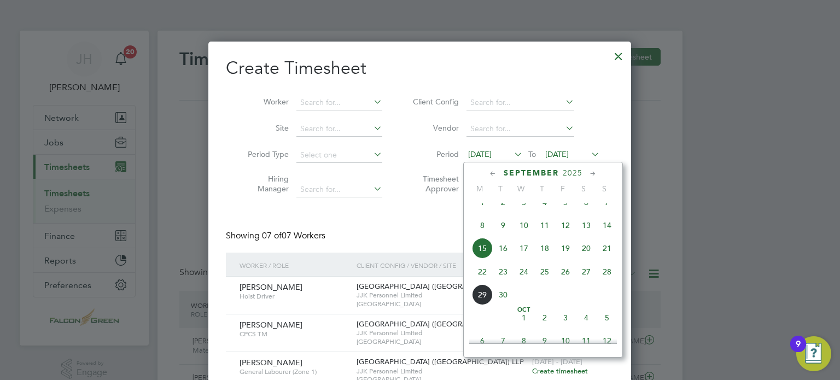
click at [480, 272] on div "Sep 1 2 3 4 5 6 7 8 9 10 11 12 13 14 15 16 17 18 19 20 21 22 23 24 25 26 27 28 …" at bounding box center [549, 249] width 161 height 115
click at [486, 282] on span "22" at bounding box center [482, 271] width 21 height 21
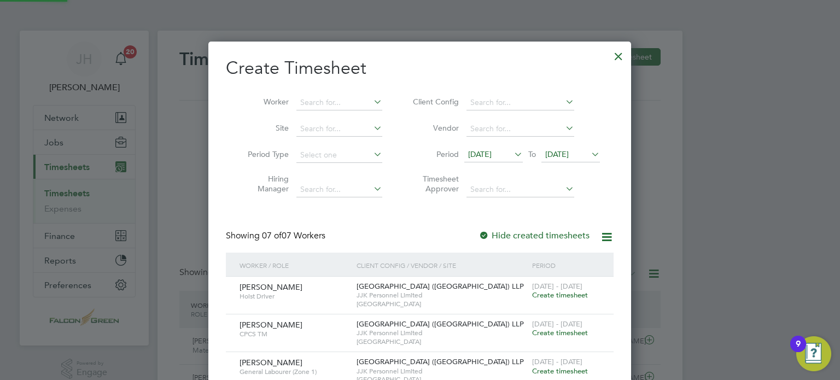
click at [569, 155] on span "22 Sep 2025" at bounding box center [557, 154] width 24 height 10
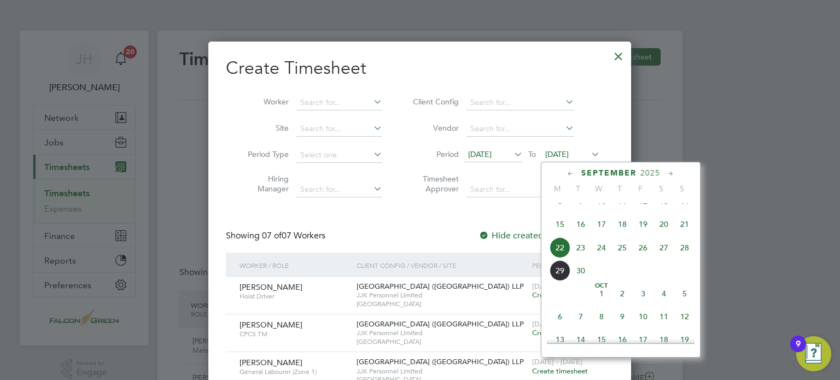
click at [682, 258] on span "28" at bounding box center [684, 247] width 21 height 21
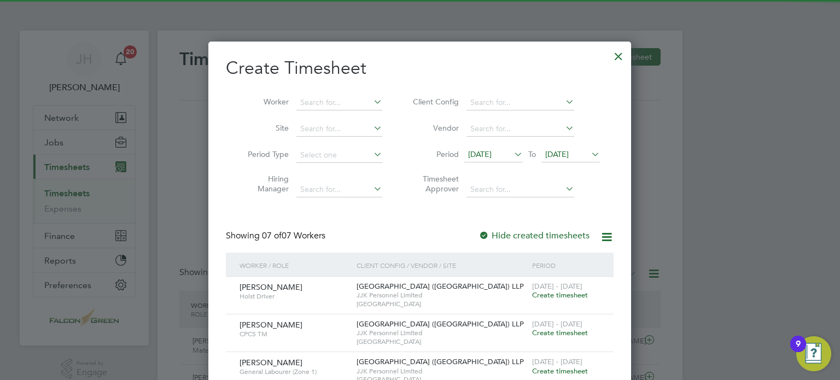
click at [419, 250] on div "Showing 07 of 07 Workers Hide created timesheets" at bounding box center [420, 241] width 388 height 22
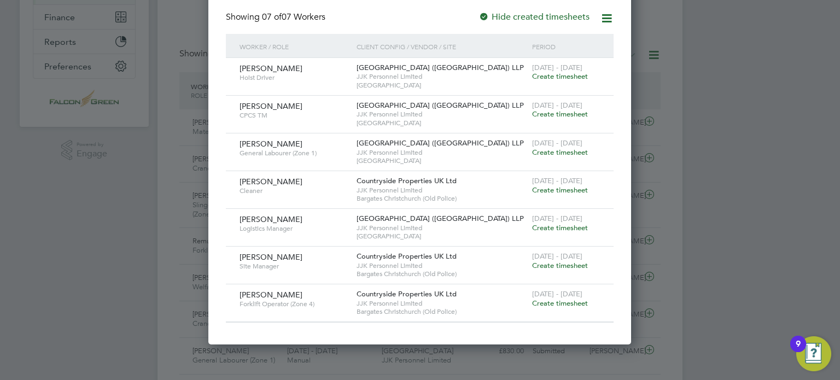
click at [247, 143] on span "Joseph Romain" at bounding box center [271, 144] width 63 height 10
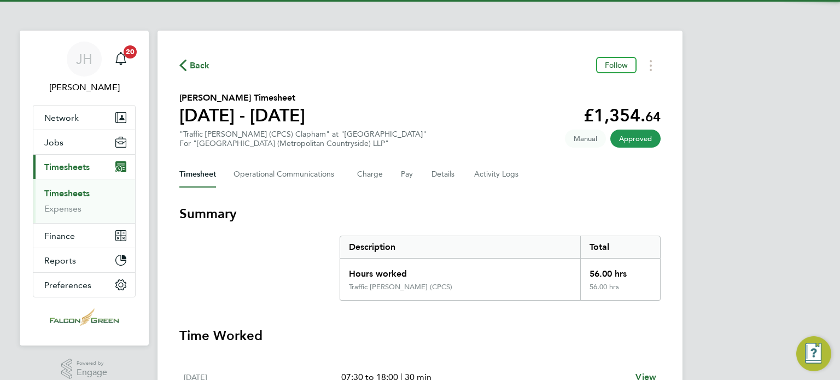
scroll to position [22, 0]
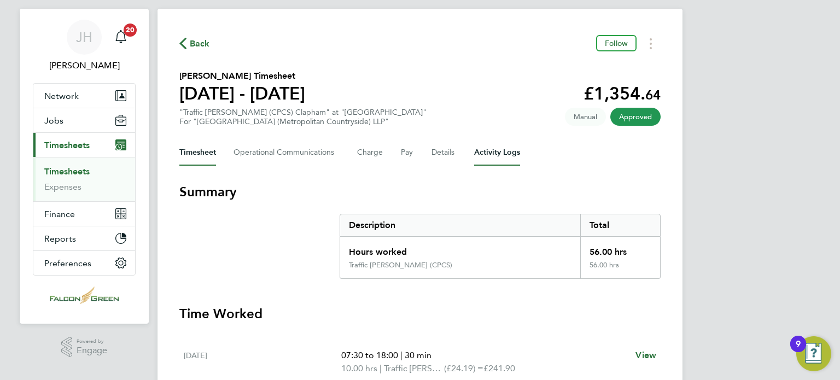
click at [493, 155] on Logs-tab "Activity Logs" at bounding box center [497, 152] width 46 height 26
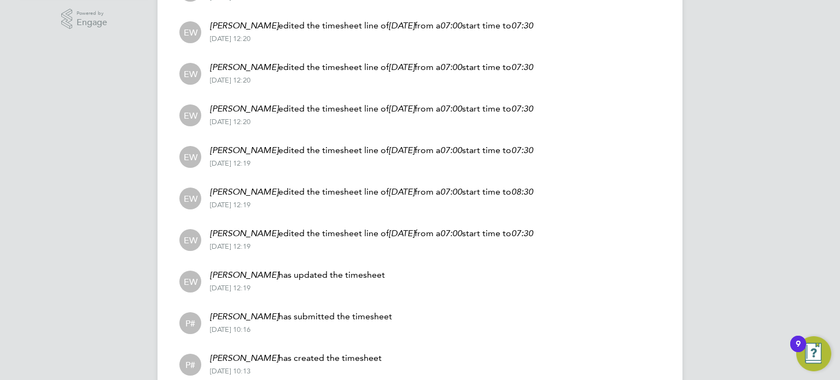
scroll to position [372, 0]
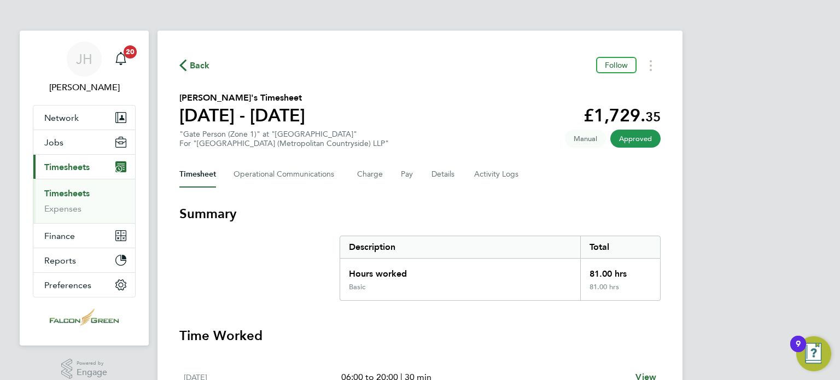
click at [525, 183] on div "Timesheet Operational Communications Charge Pay Details Activity Logs" at bounding box center [419, 174] width 481 height 26
click at [509, 179] on Logs-tab "Activity Logs" at bounding box center [497, 174] width 46 height 26
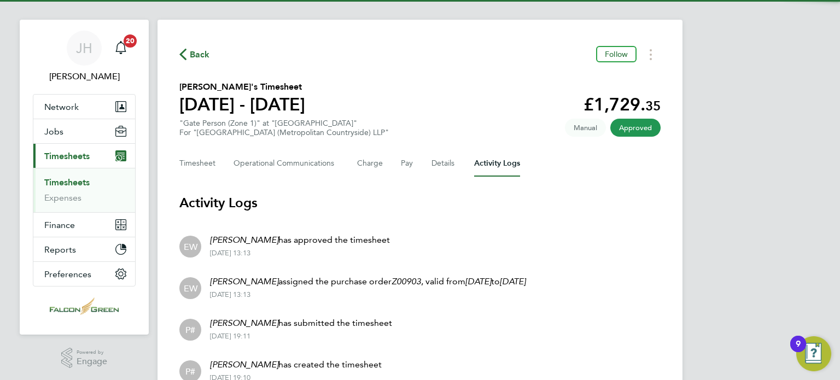
scroll to position [65, 0]
